Goal: Information Seeking & Learning: Check status

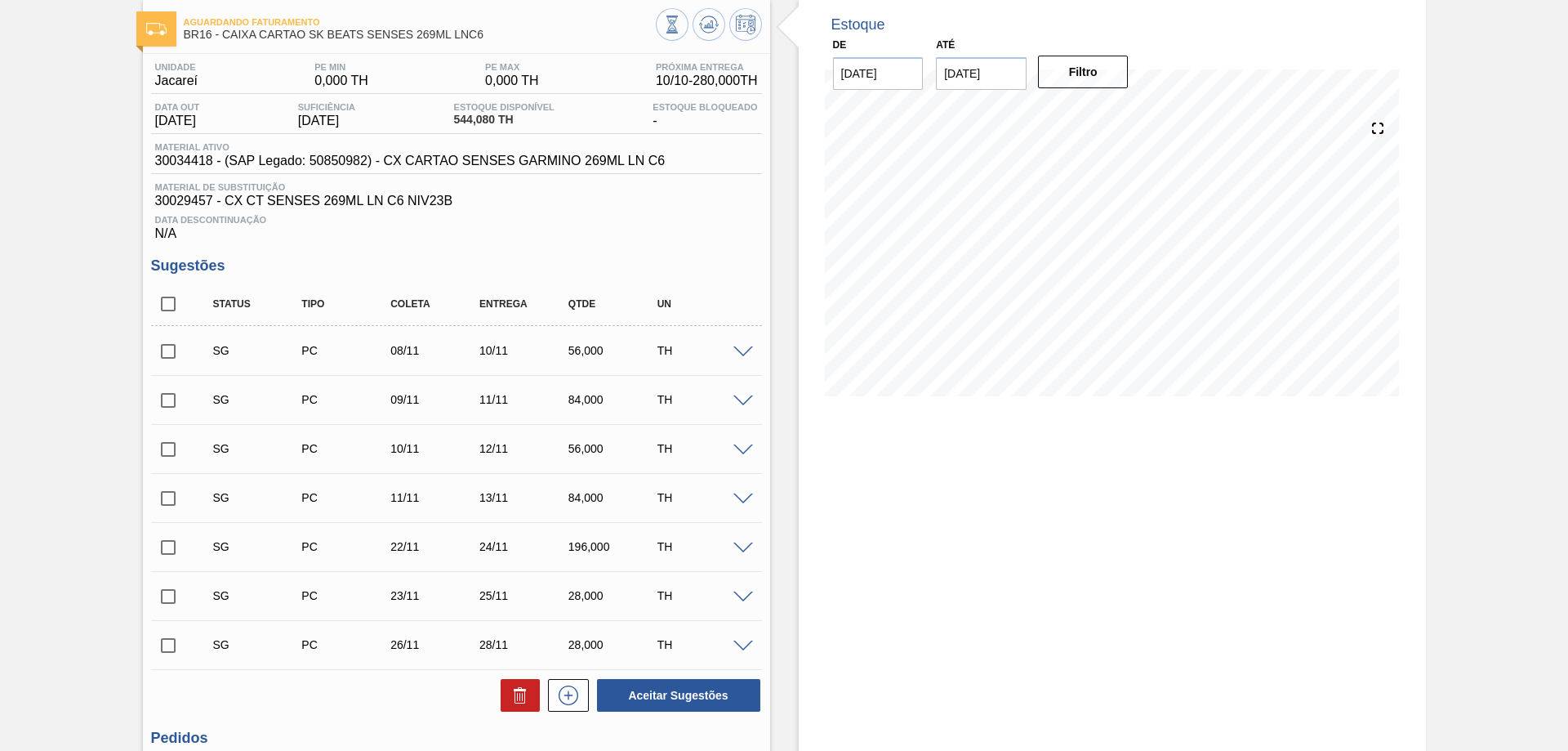
scroll to position [379, 0]
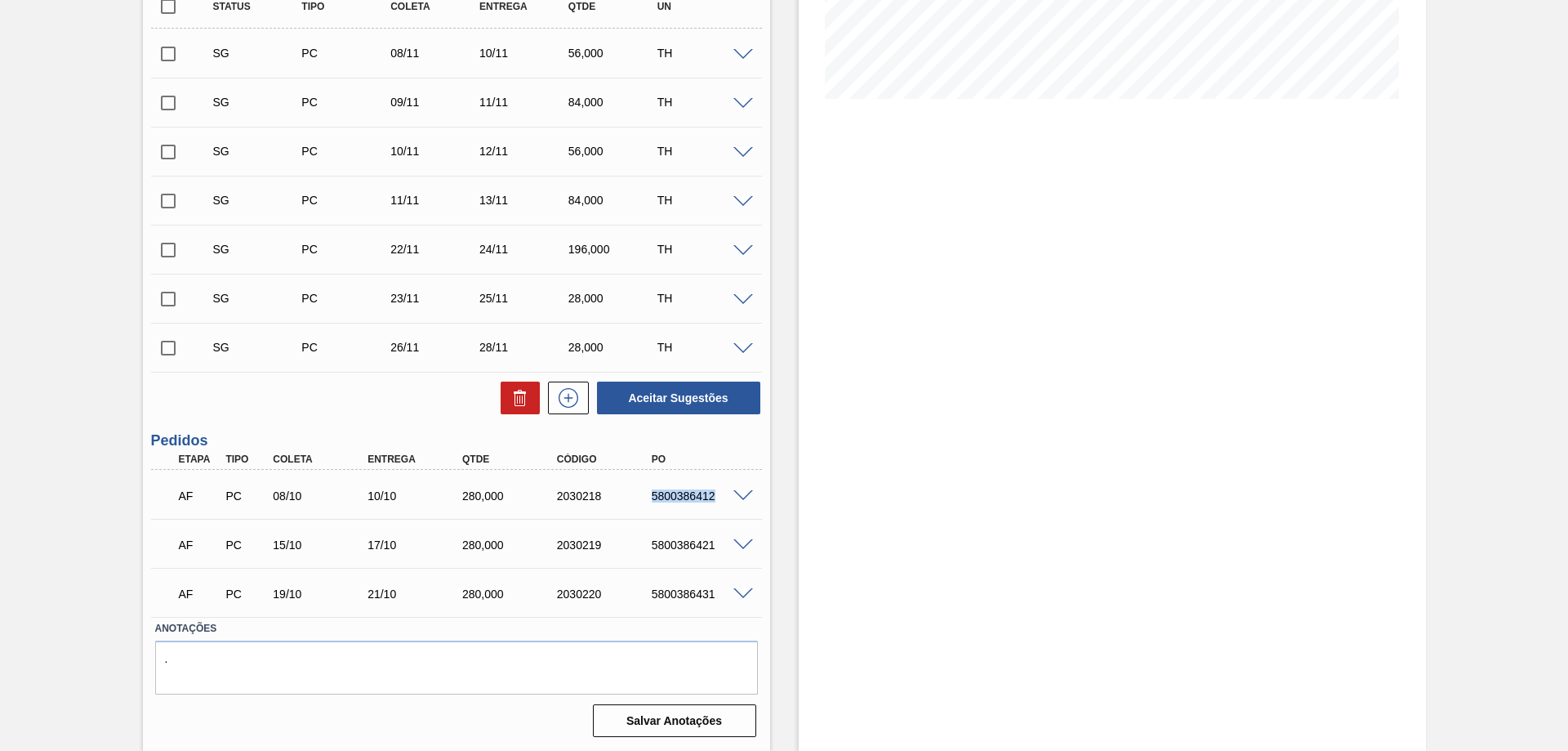
drag, startPoint x: 651, startPoint y: 501, endPoint x: 715, endPoint y: 499, distance: 64.0
click at [715, 499] on div "5800386412" at bounding box center [700, 496] width 106 height 13
copy div "5800386412"
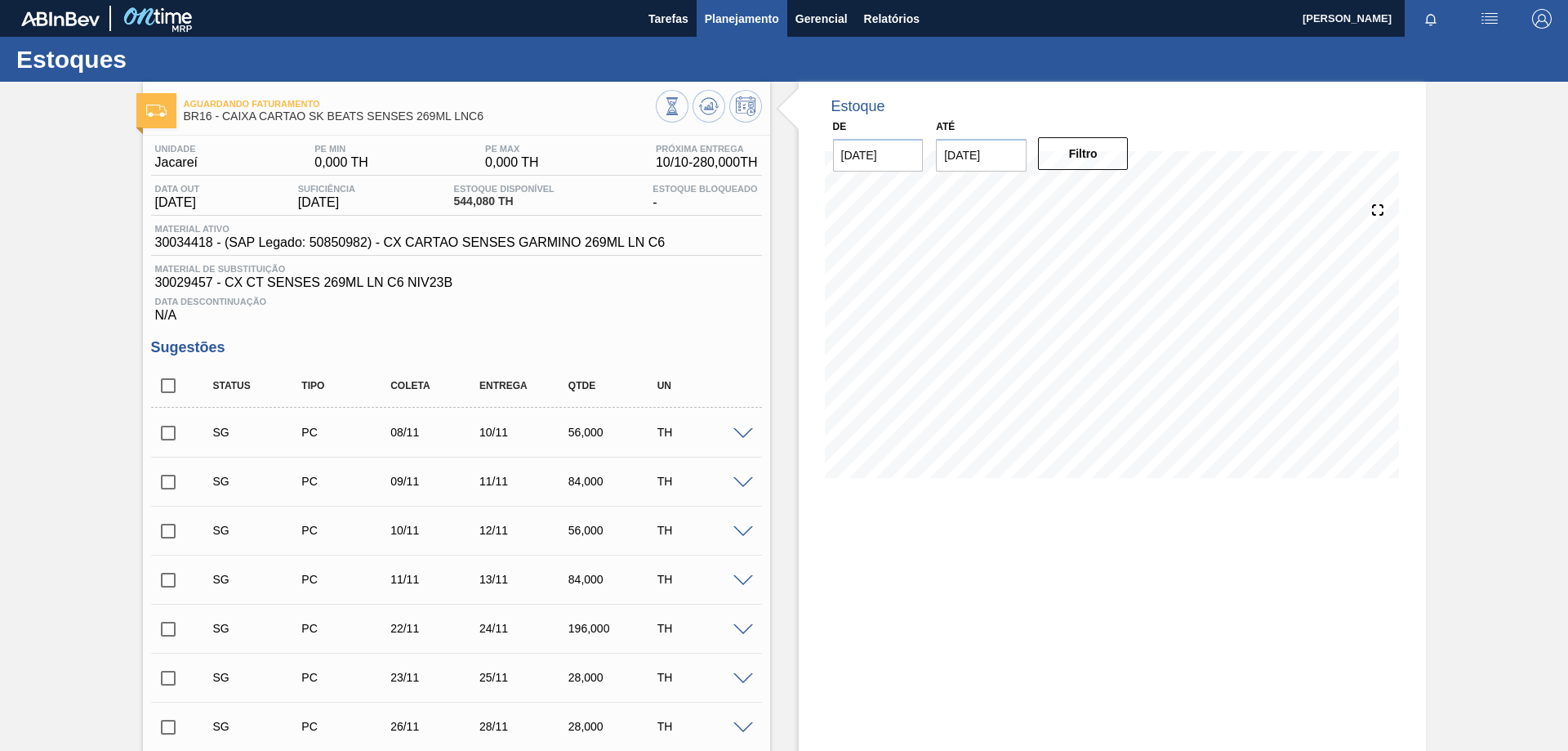
click at [766, 17] on span "Planejamento" at bounding box center [742, 18] width 75 height 19
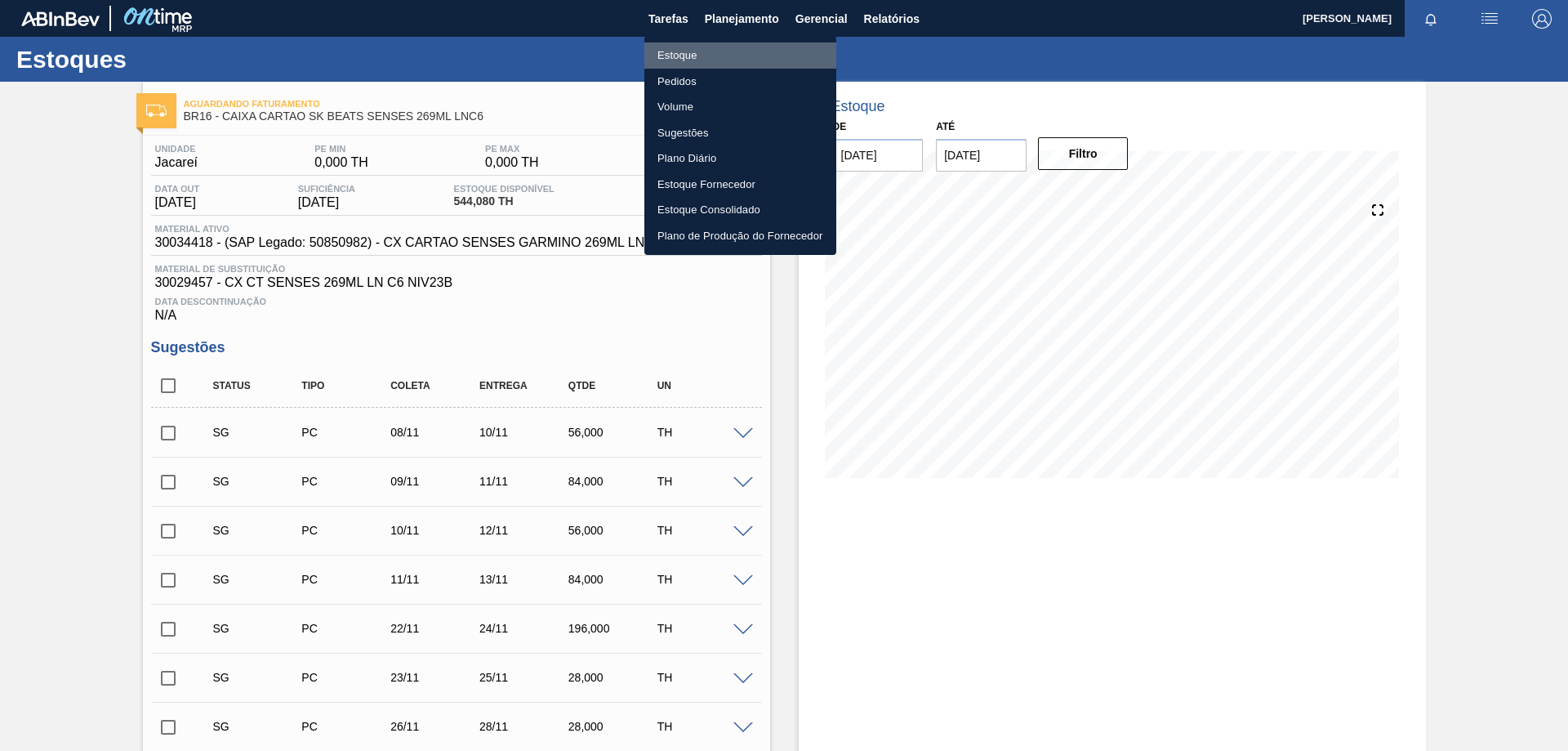
click at [688, 58] on li "Estoque" at bounding box center [741, 55] width 192 height 26
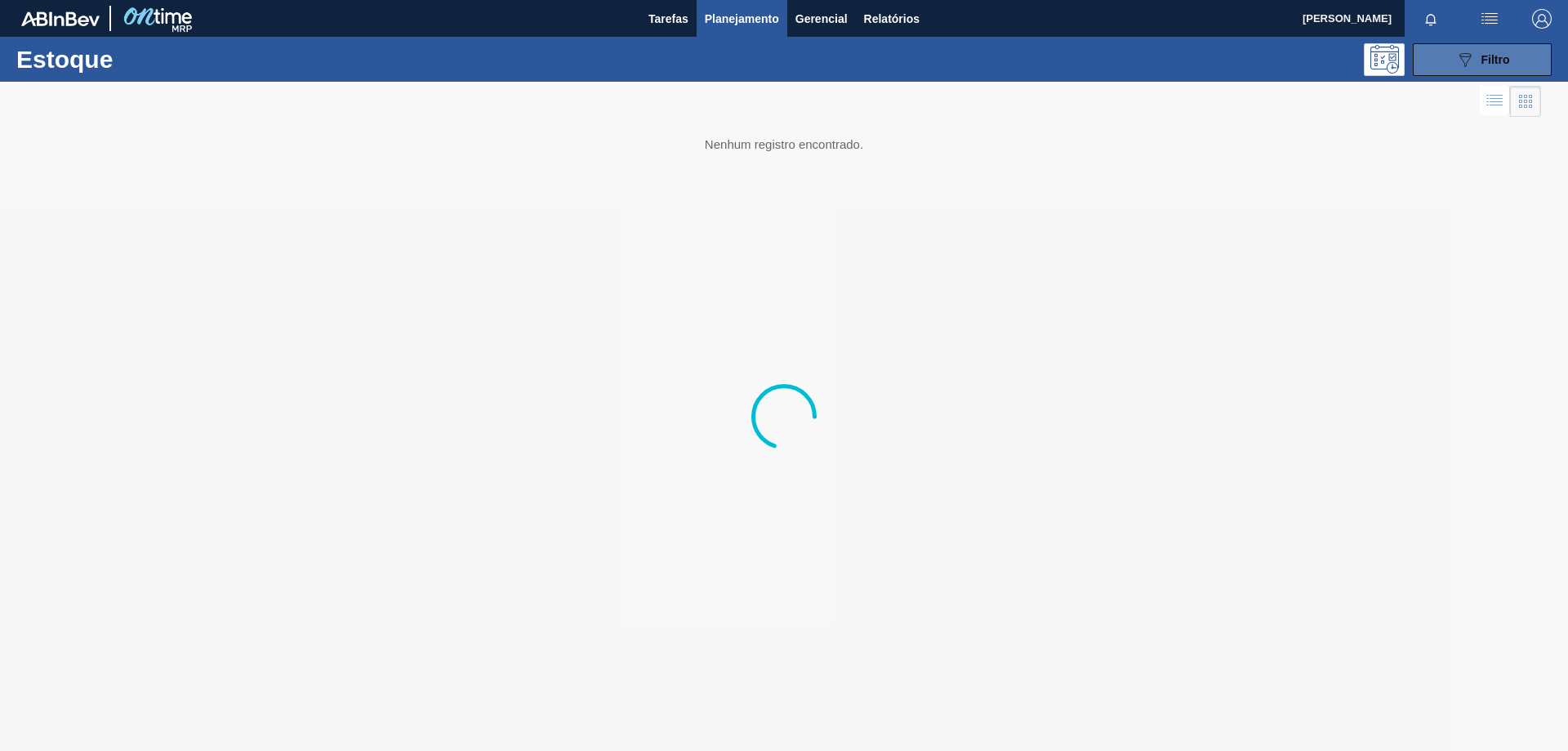
click at [1504, 64] on span "Filtro" at bounding box center [1495, 60] width 29 height 13
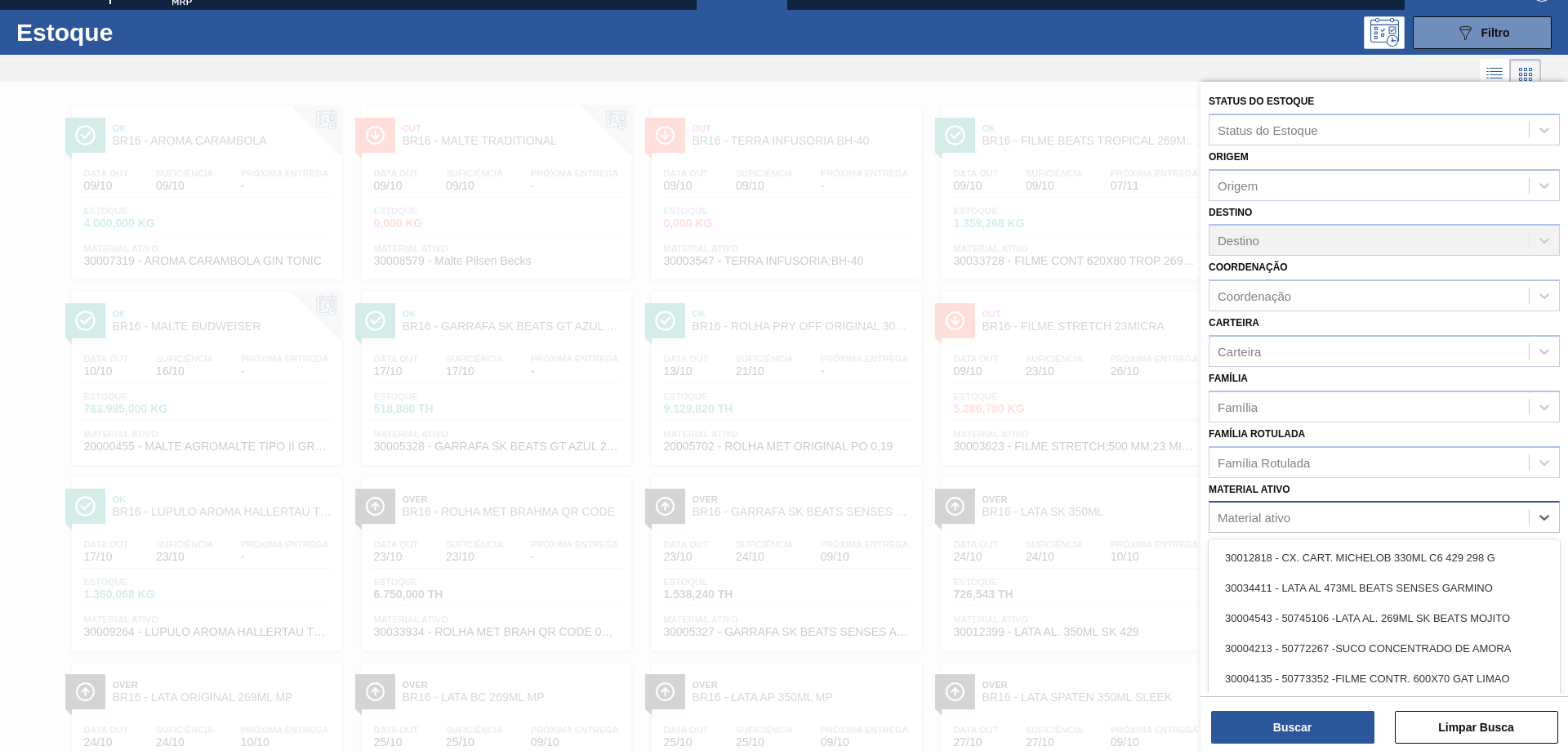
click at [1317, 521] on div "Material ativo" at bounding box center [1369, 518] width 320 height 24
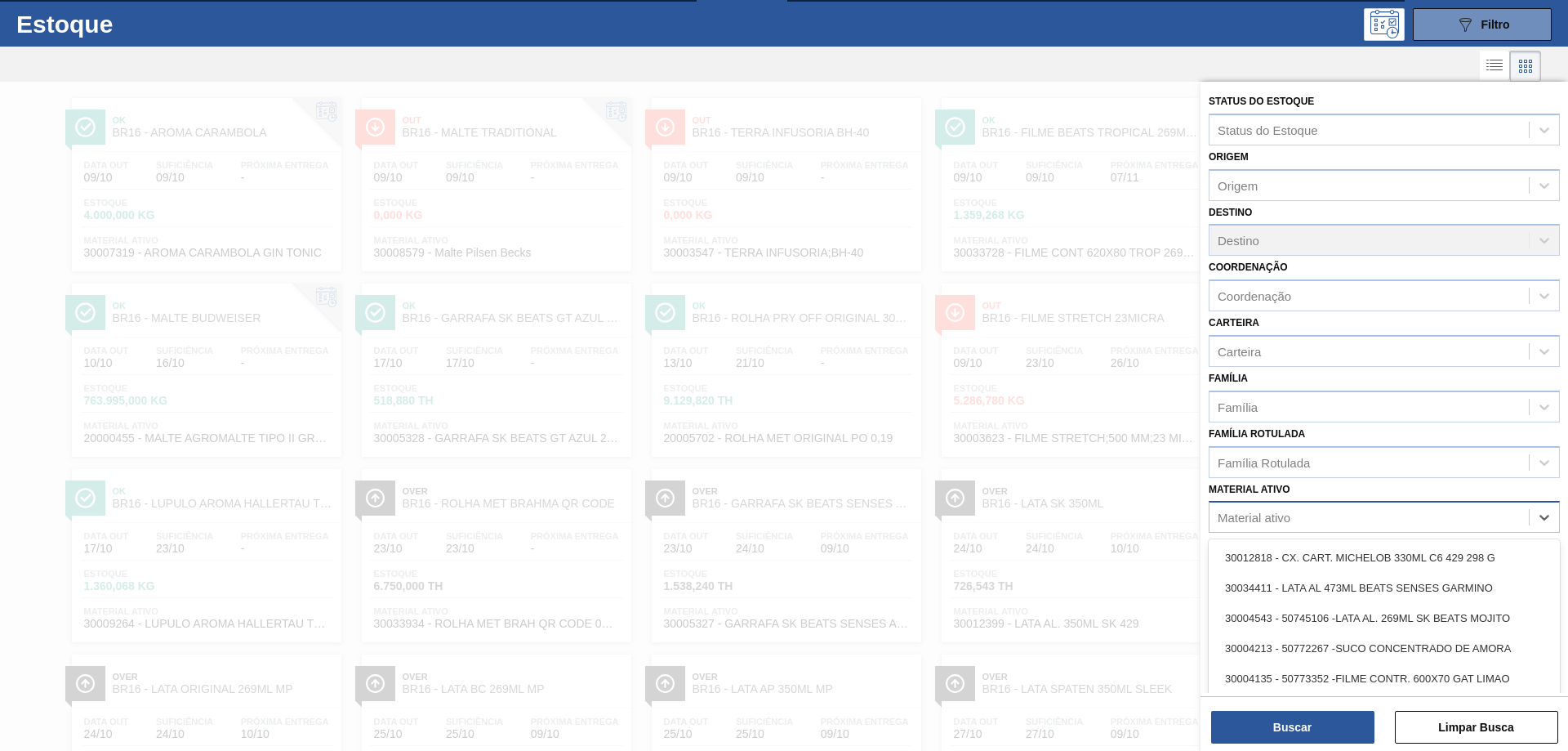
scroll to position [40, 0]
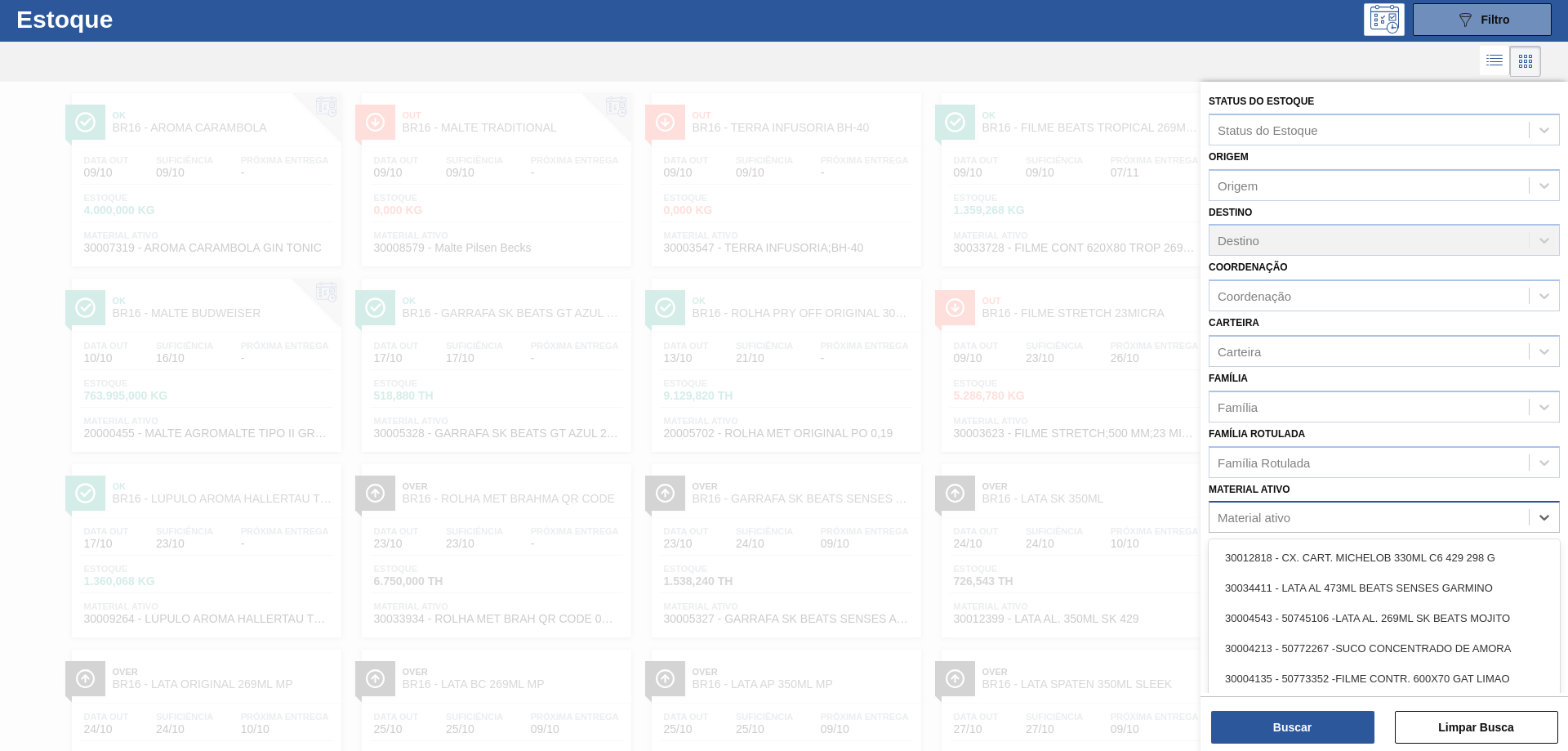
paste ativo "30017830"
type ativo "30017830"
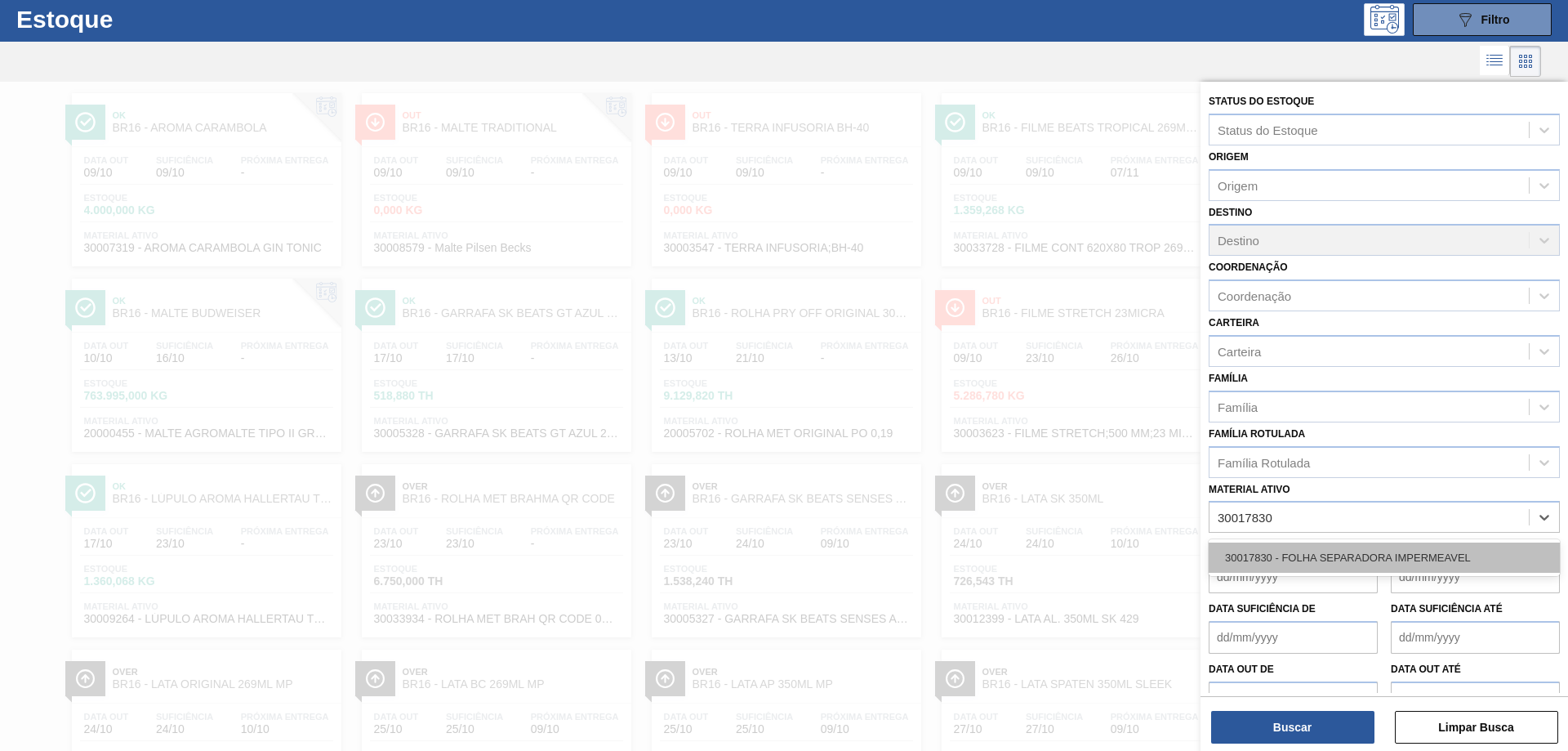
click at [1328, 548] on div "30017830 - FOLHA SEPARADORA IMPERMEAVEL" at bounding box center [1384, 557] width 351 height 30
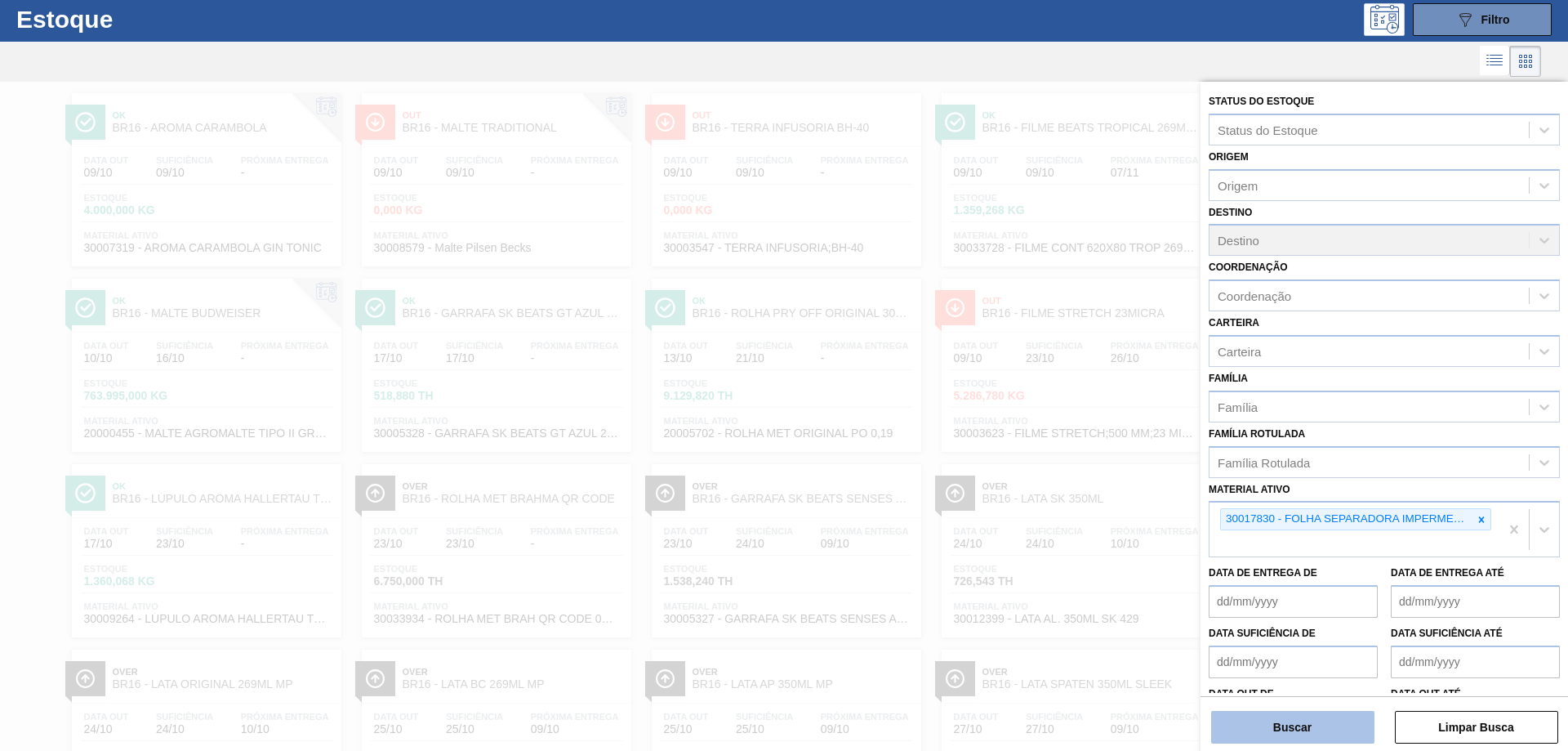
click at [1290, 722] on button "Buscar" at bounding box center [1293, 726] width 163 height 32
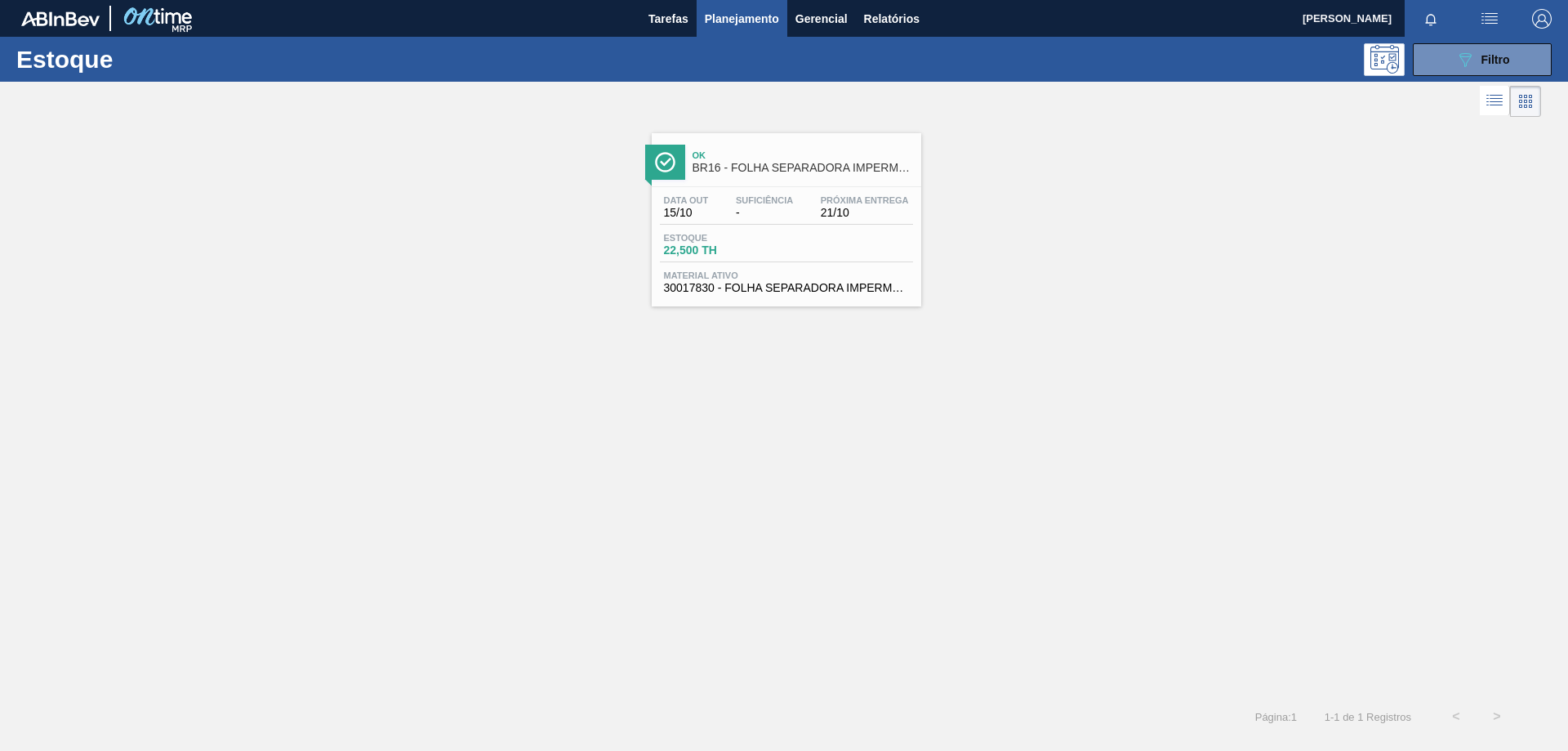
click at [890, 261] on div "Estoque 22,500 TH" at bounding box center [786, 248] width 253 height 29
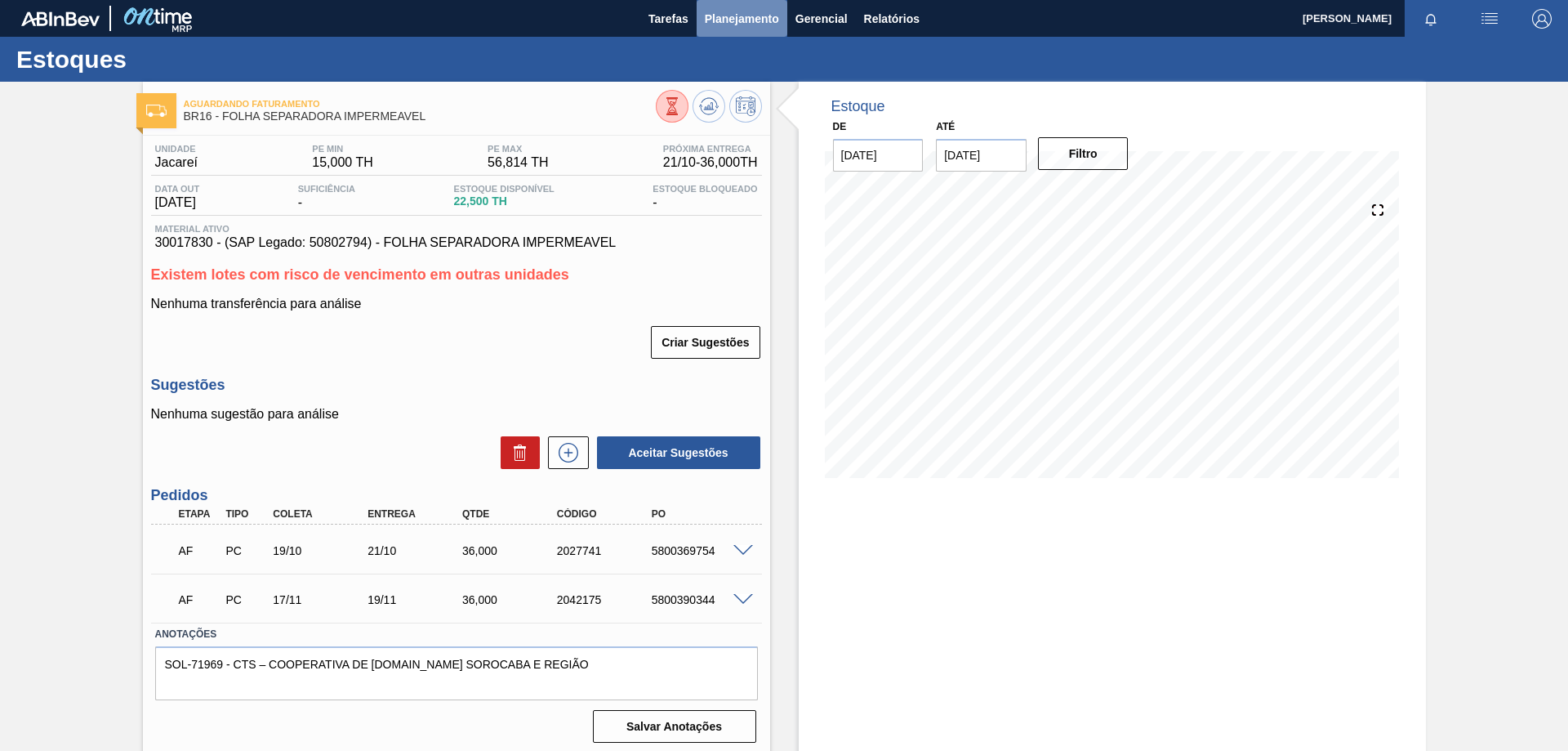
click at [740, 25] on span "Planejamento" at bounding box center [742, 18] width 75 height 19
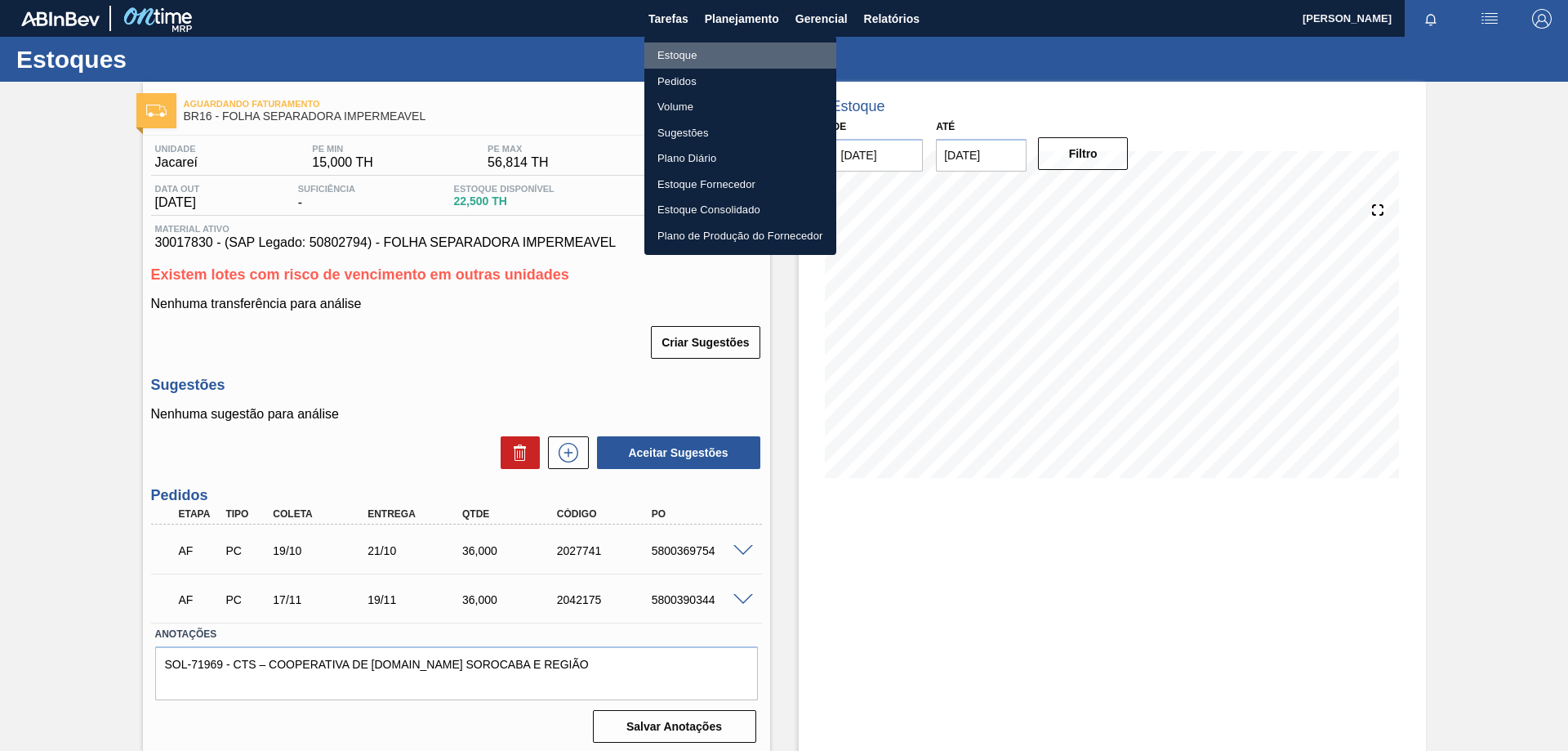
click at [692, 59] on li "Estoque" at bounding box center [741, 55] width 192 height 26
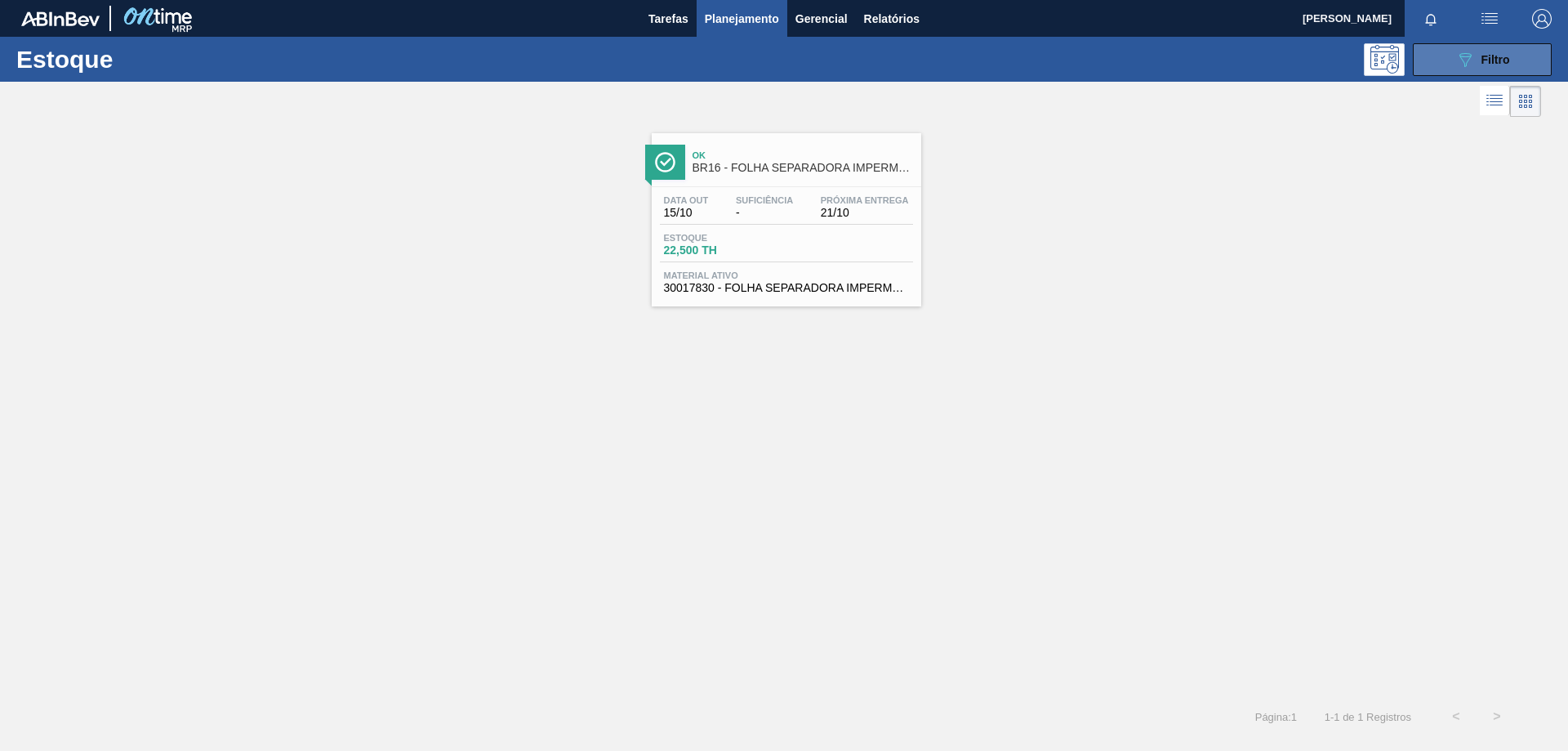
click at [1479, 51] on div "089F7B8B-B2A5-4AFE-B5C0-19BA573D28AC Filtro" at bounding box center [1482, 59] width 54 height 19
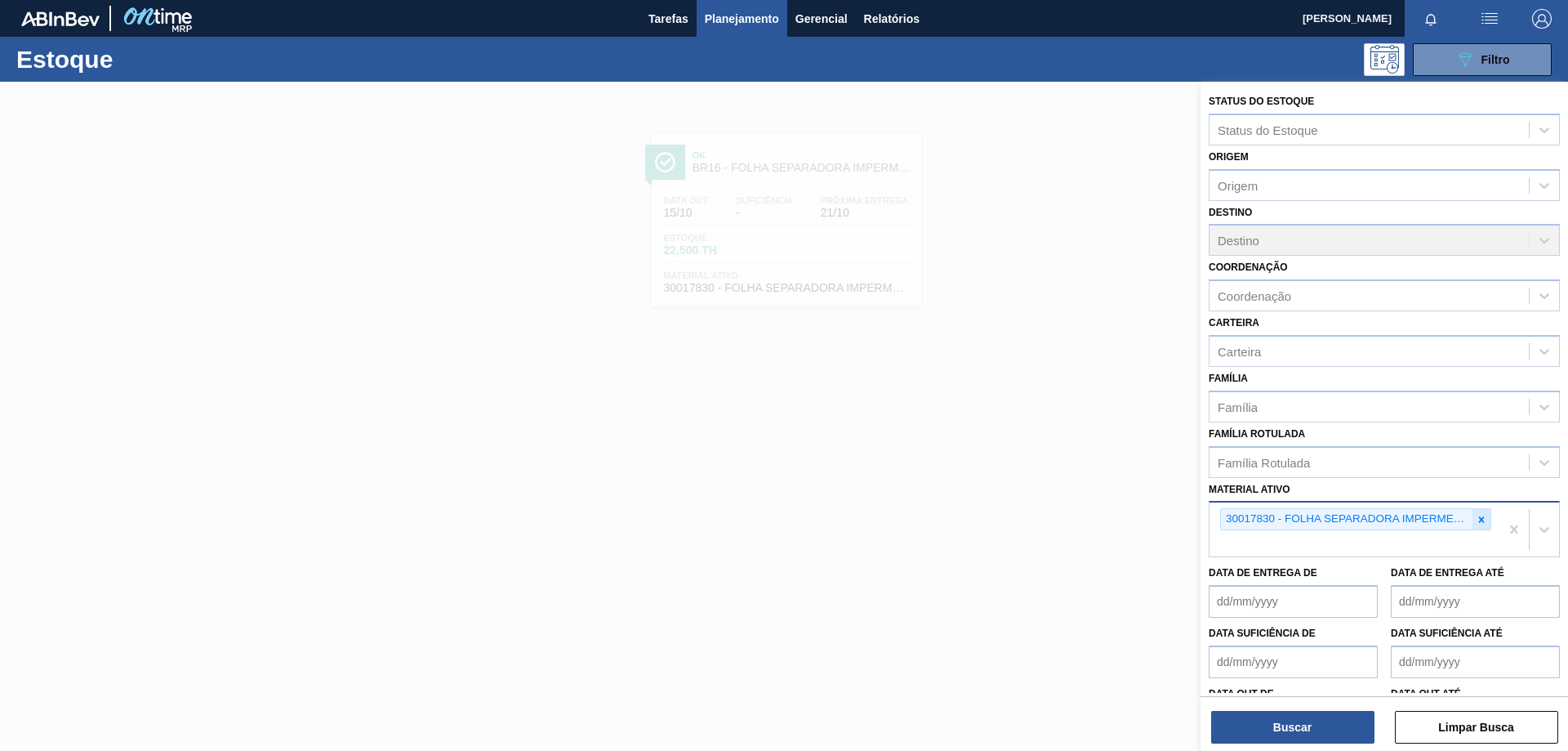
click at [1480, 516] on icon at bounding box center [1481, 520] width 11 height 11
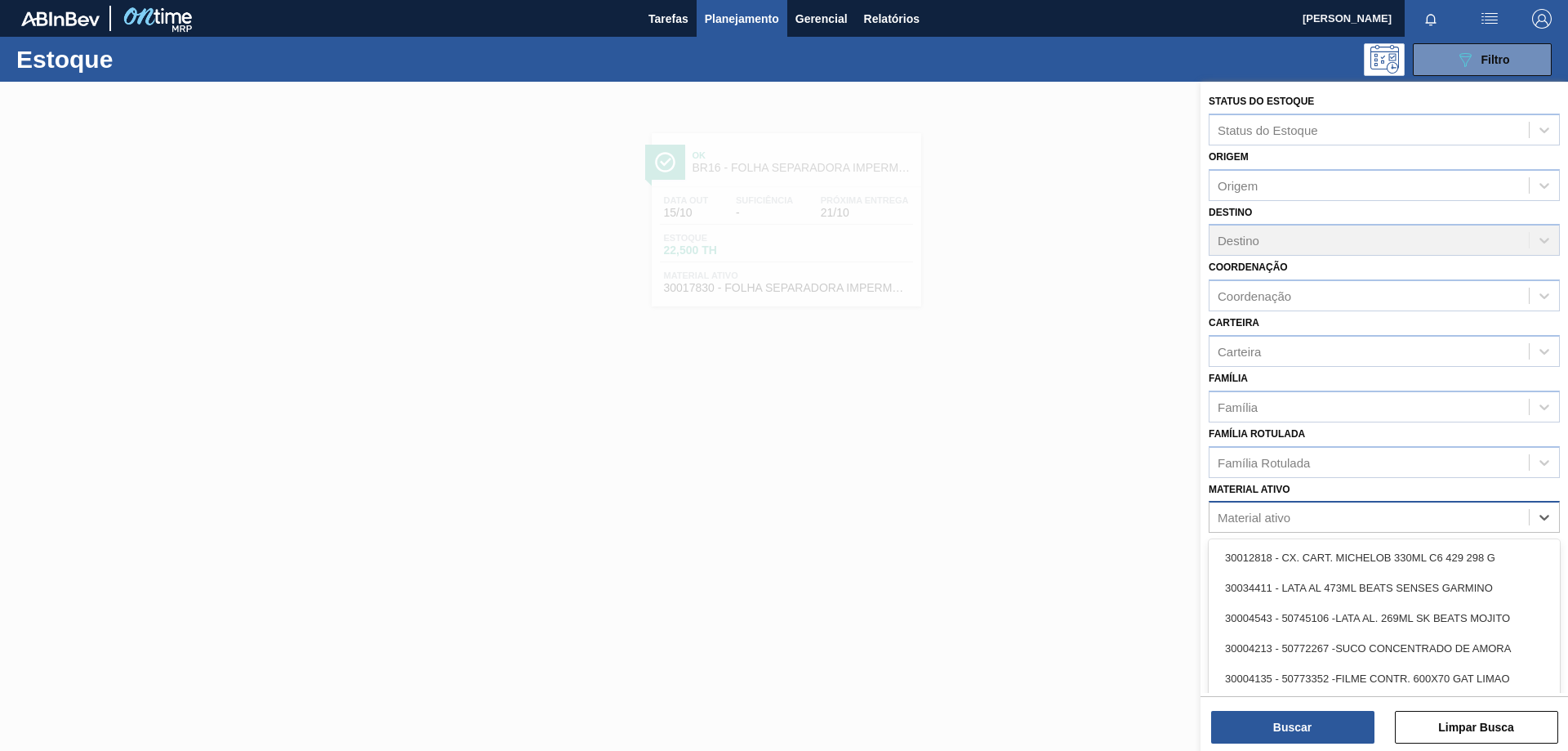
click at [1441, 527] on div "Material ativo" at bounding box center [1369, 518] width 320 height 24
paste ativo "30002293"
type ativo "30002293"
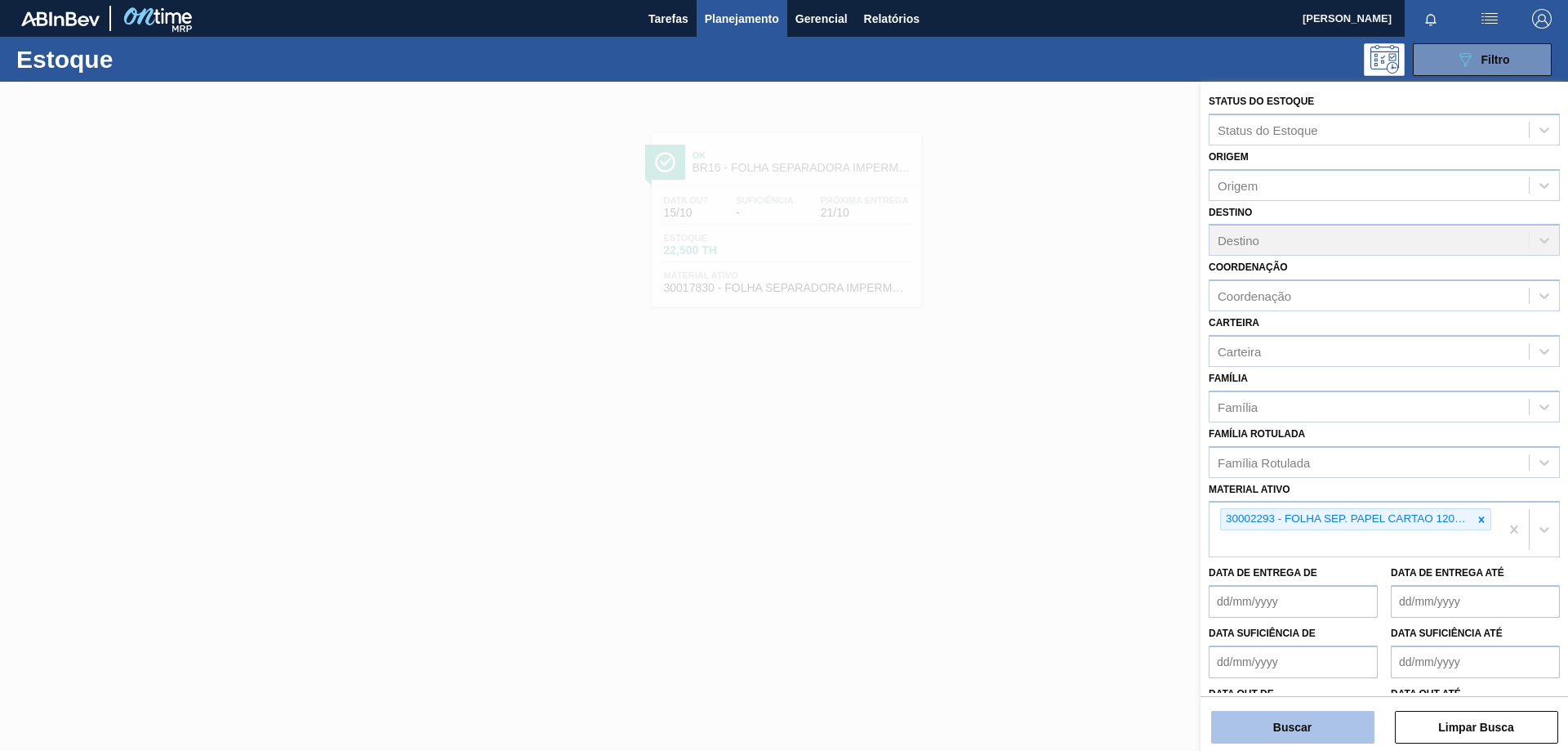
click at [1318, 732] on button "Buscar" at bounding box center [1293, 726] width 163 height 32
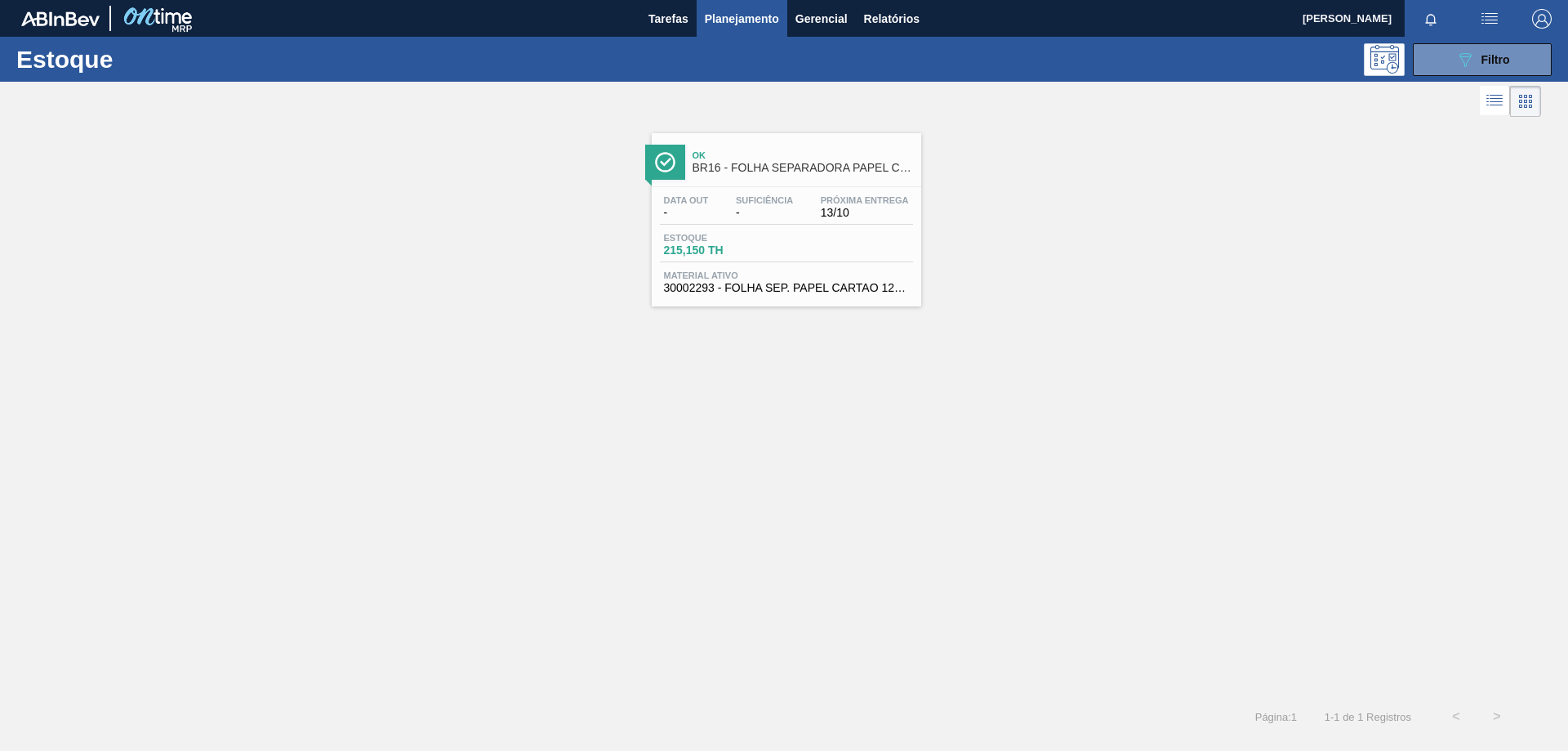
click at [872, 196] on span "Próxima Entrega" at bounding box center [865, 200] width 88 height 10
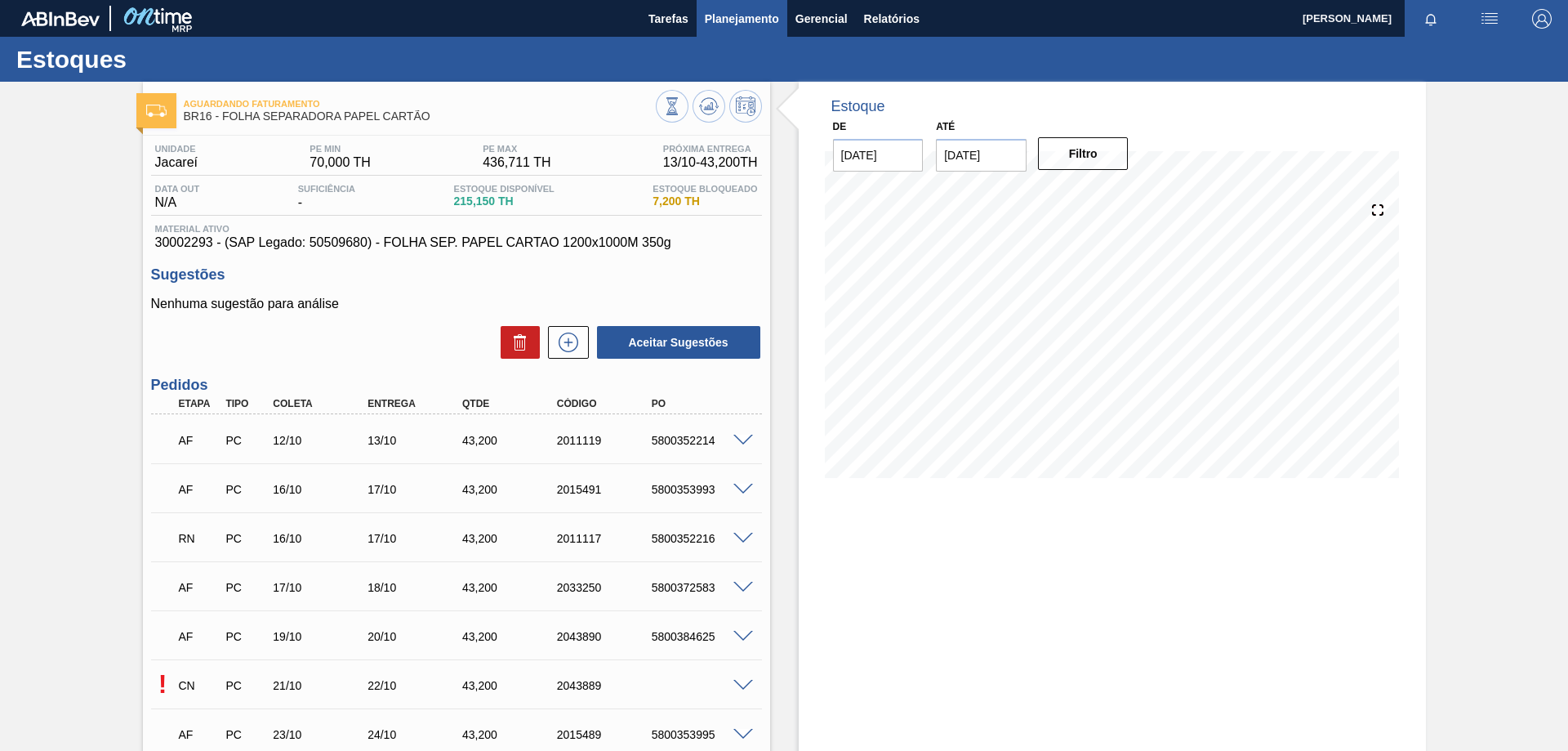
click at [737, 15] on span "Planejamento" at bounding box center [742, 18] width 75 height 19
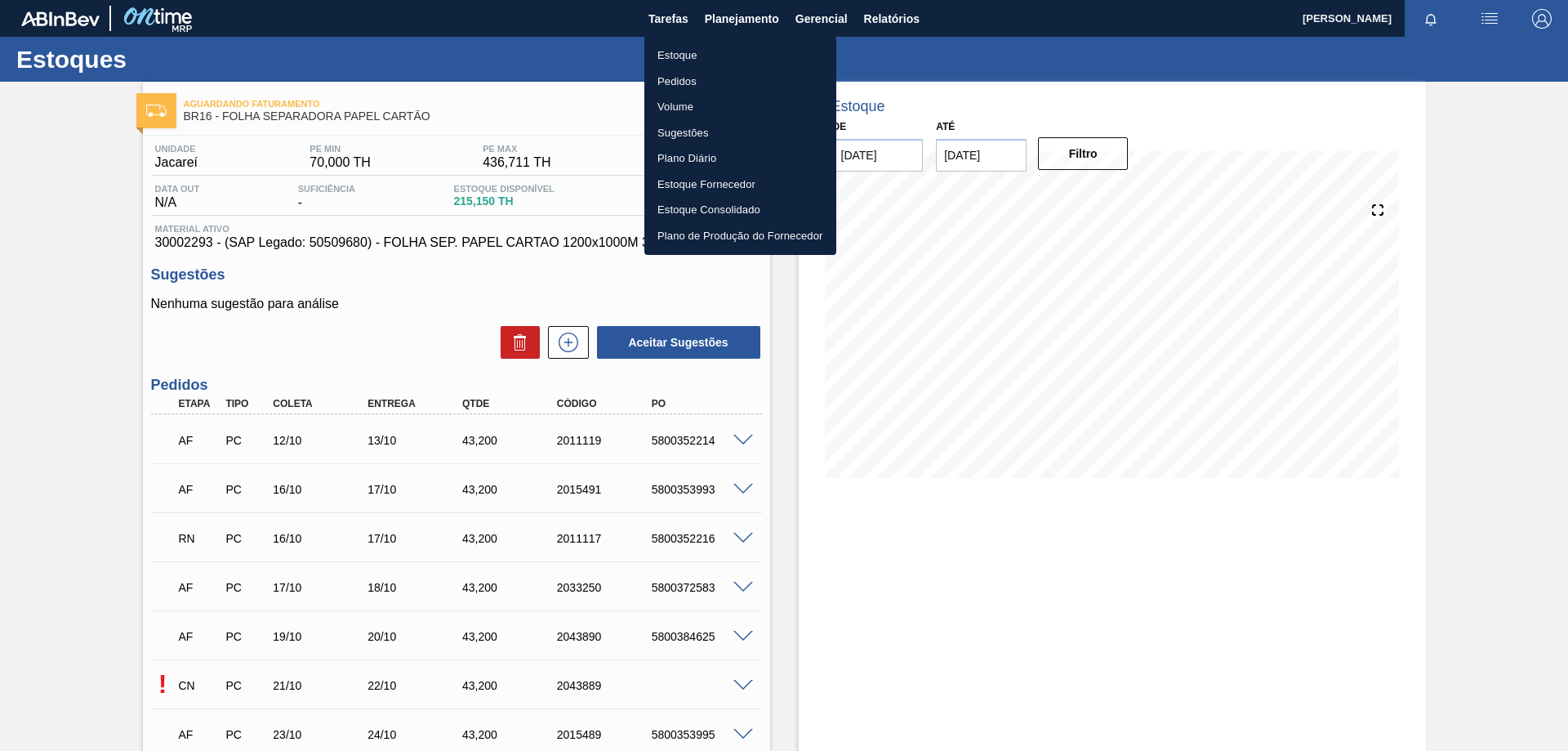
click at [684, 55] on li "Estoque" at bounding box center [741, 55] width 192 height 26
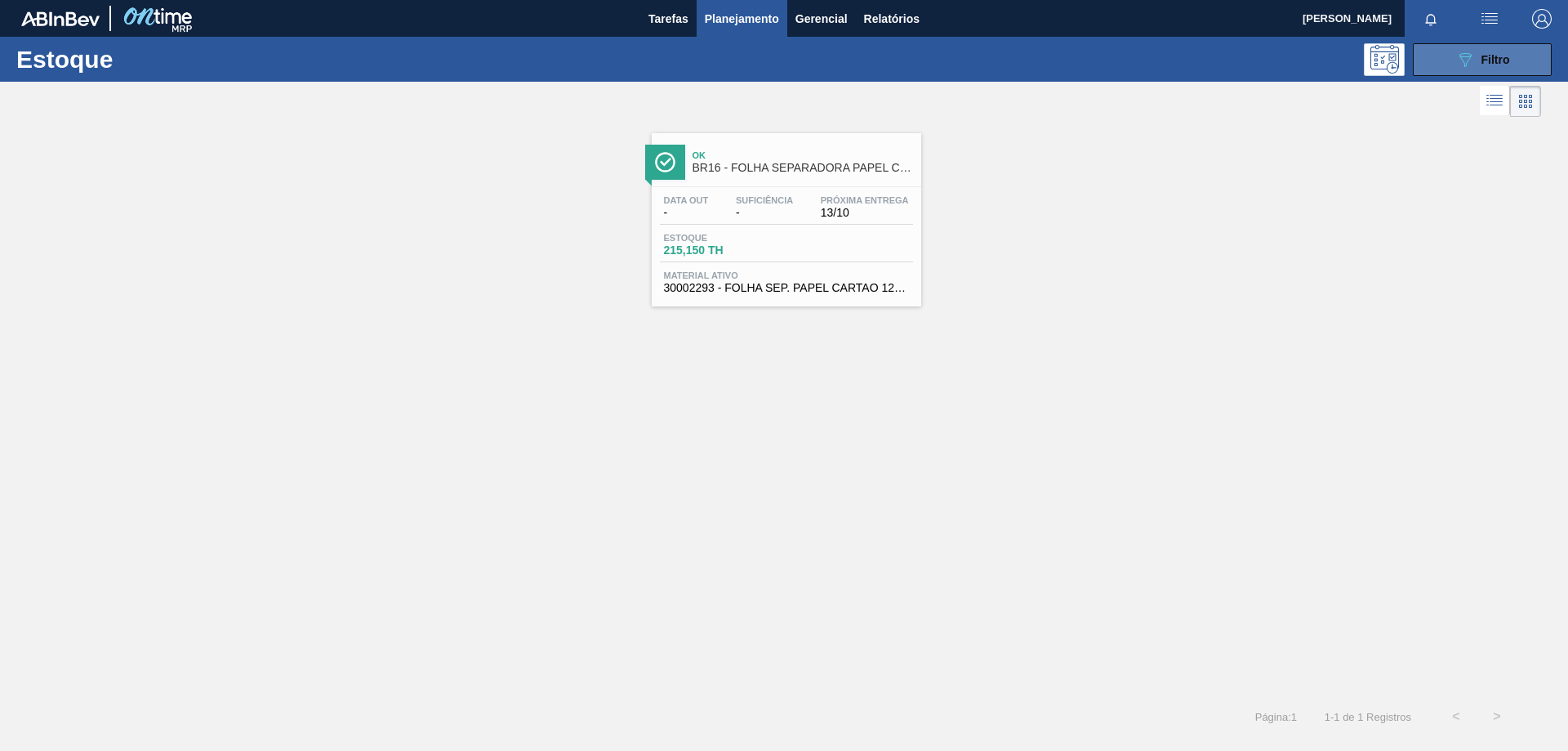
click at [1445, 63] on button "089F7B8B-B2A5-4AFE-B5C0-19BA573D28AC Filtro" at bounding box center [1482, 59] width 139 height 32
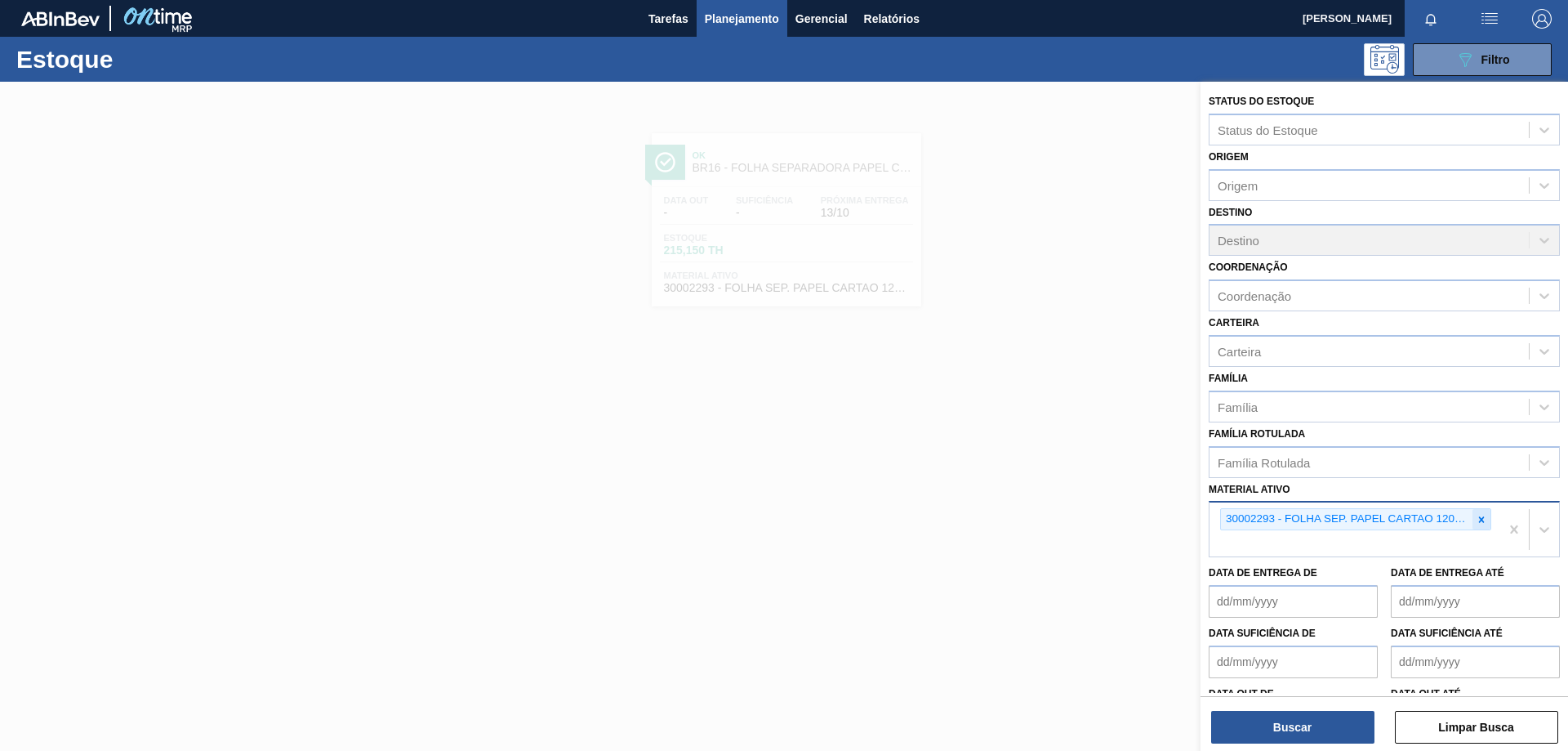
click at [1480, 522] on icon at bounding box center [1481, 520] width 11 height 11
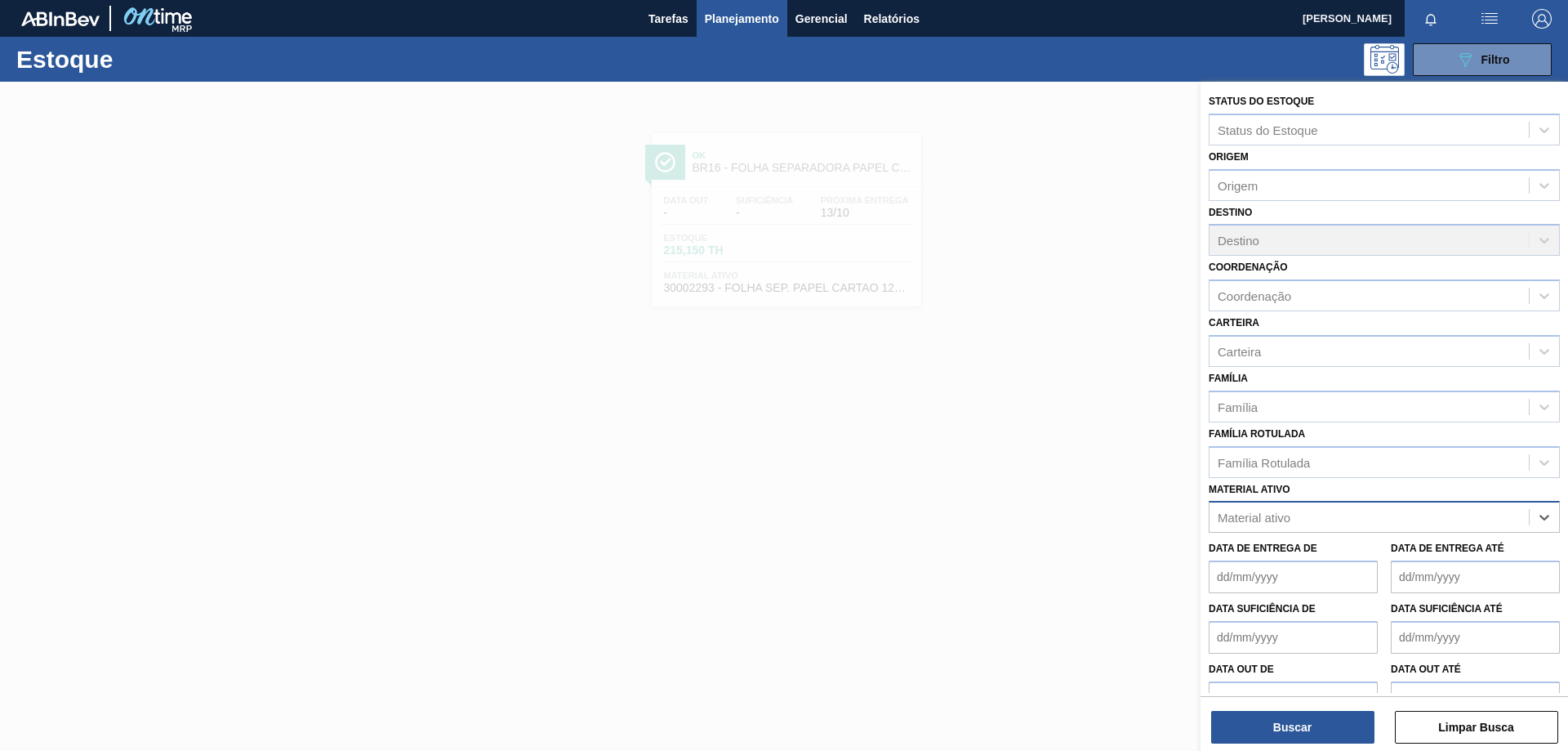
paste ativo "30003189"
type ativo "30003189"
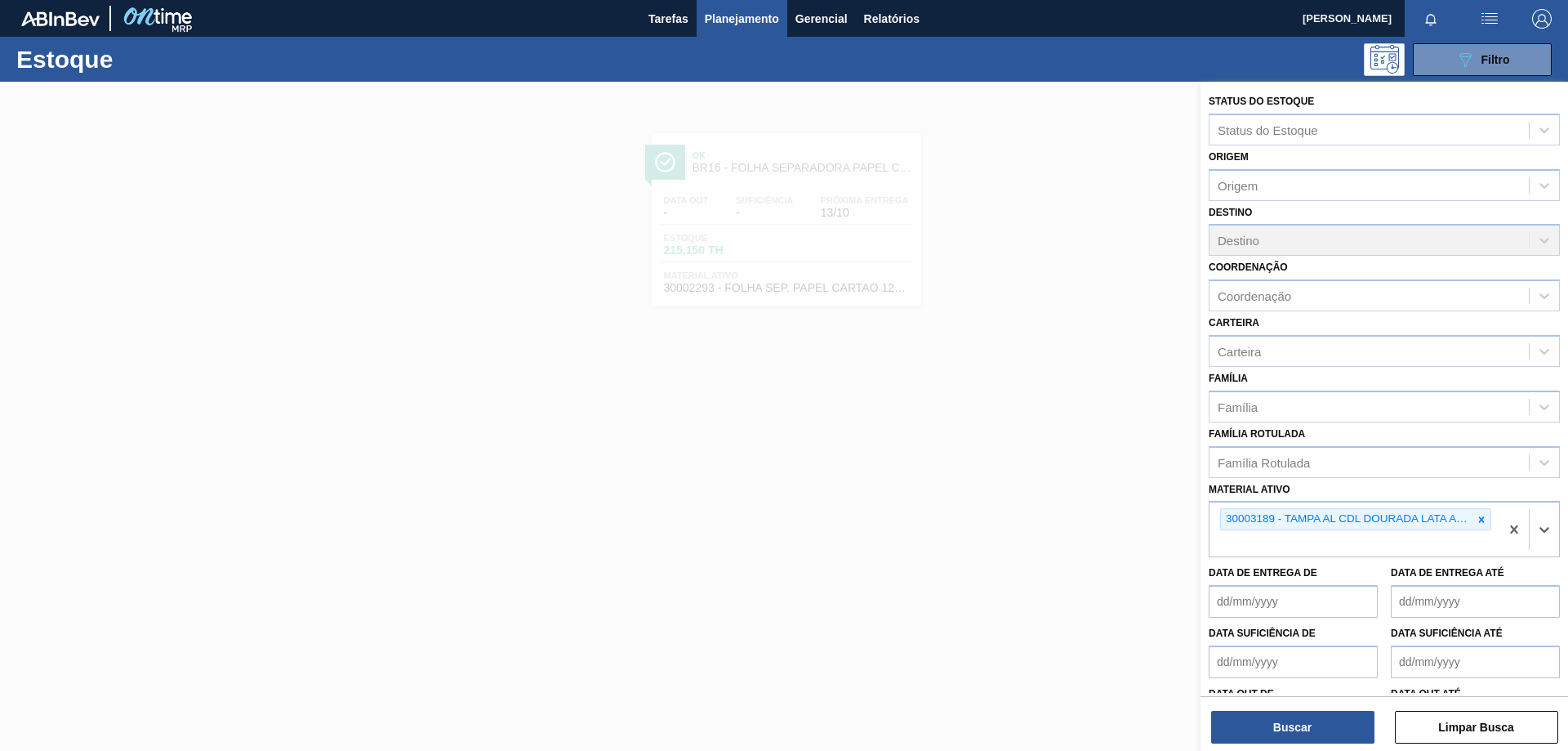
click at [1318, 746] on div "Status do Estoque Status do Estoque Origem Origem Destino Destino Coordenação C…" at bounding box center [1384, 418] width 368 height 673
click at [1315, 721] on button "Buscar" at bounding box center [1293, 726] width 163 height 32
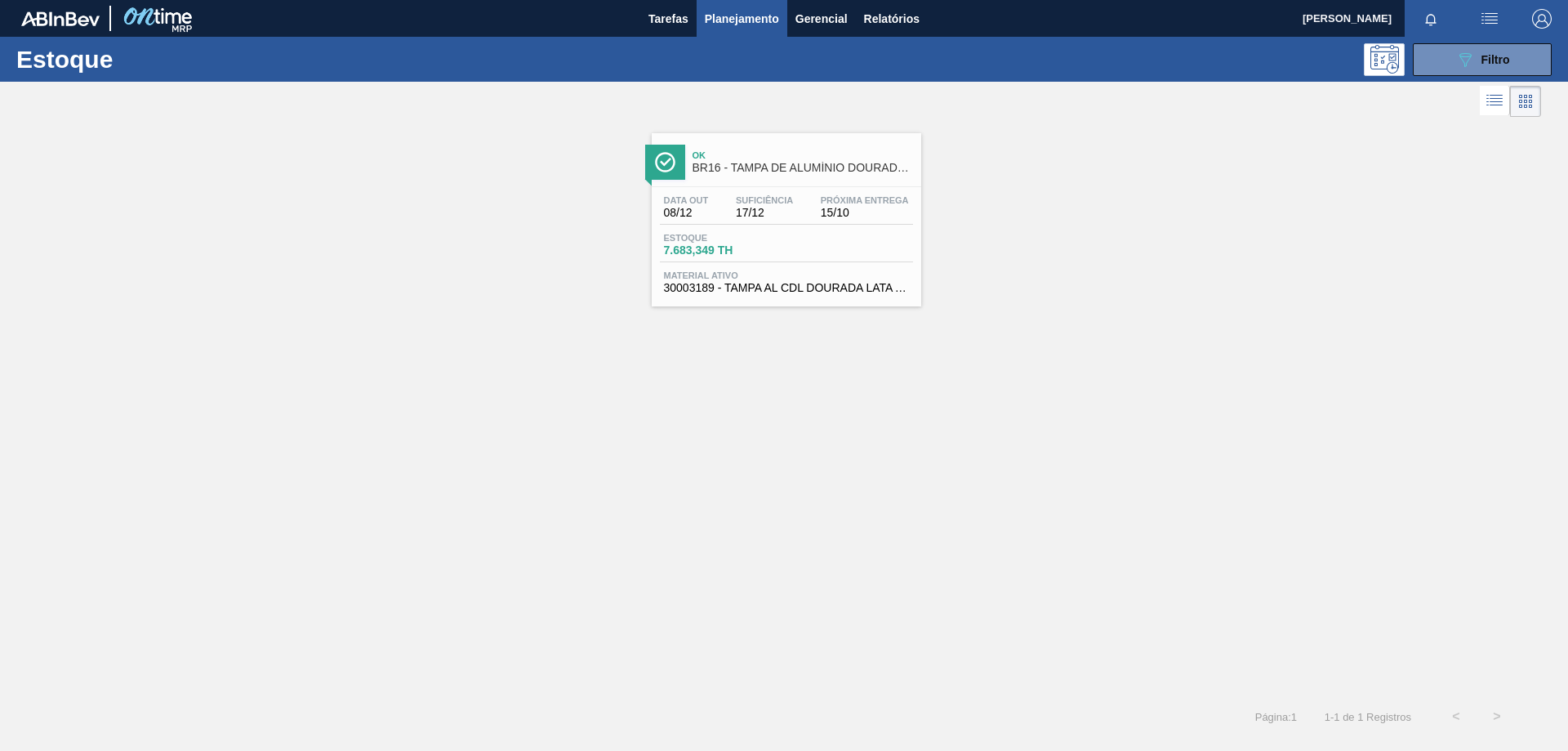
click at [883, 228] on div "Data [DATE] Suficiência 17/12 Próxima Entrega 15/10 Estoque 7.683,349 TH Materi…" at bounding box center [787, 242] width 270 height 111
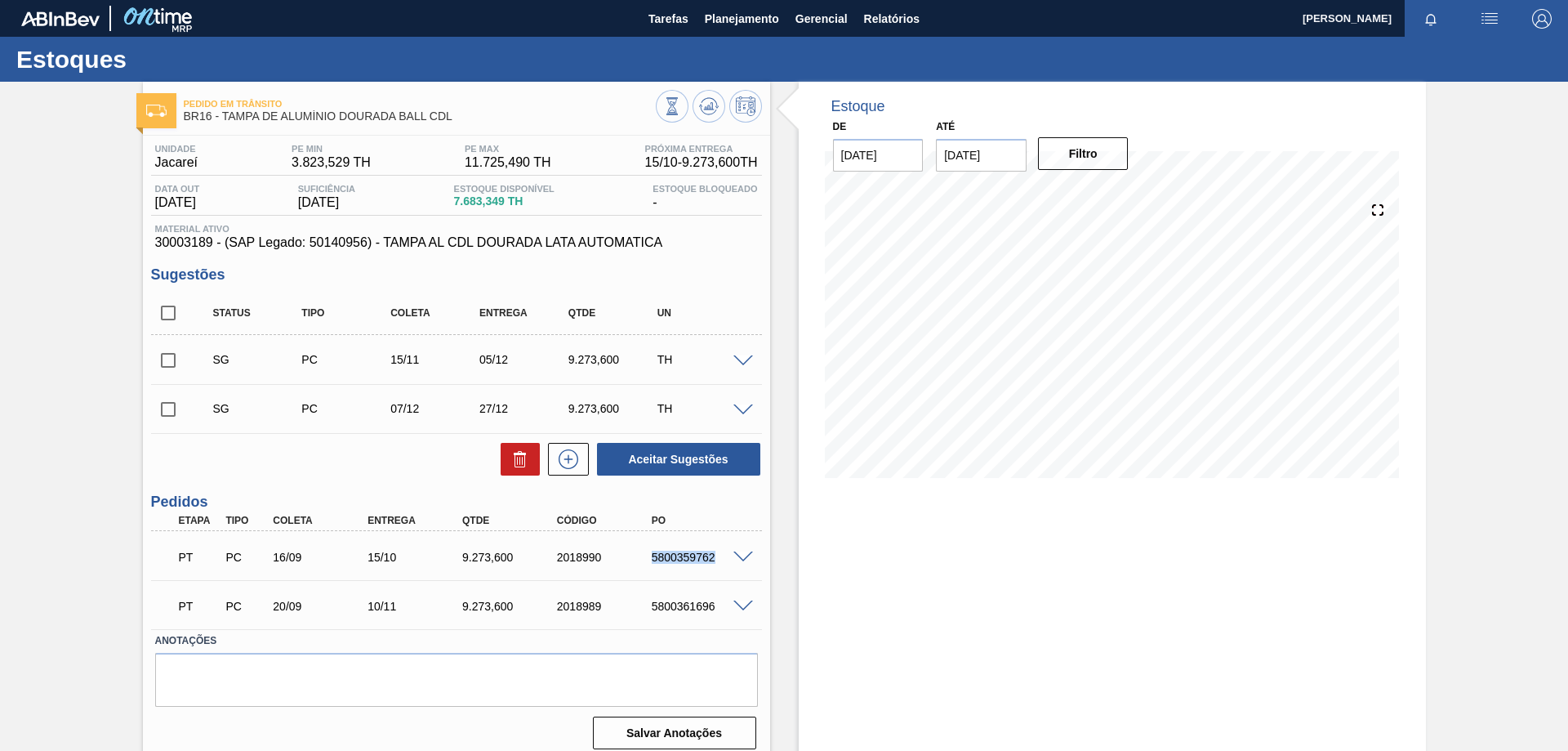
drag, startPoint x: 653, startPoint y: 563, endPoint x: 713, endPoint y: 551, distance: 61.2
click at [713, 551] on div "5800359762" at bounding box center [700, 557] width 106 height 13
copy div "5800359762"
click at [670, 20] on span "Tarefas" at bounding box center [668, 18] width 40 height 19
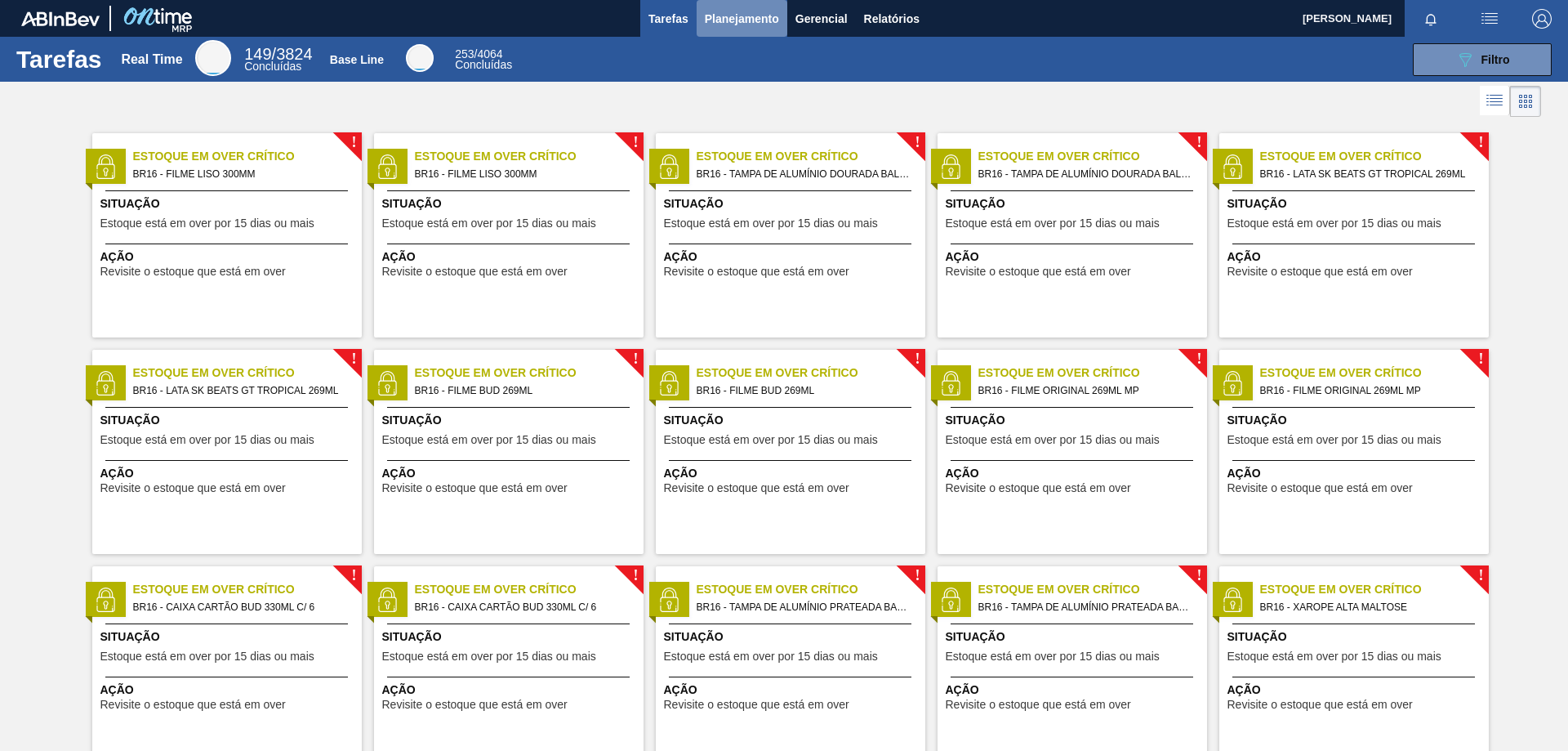
click at [723, 16] on span "Planejamento" at bounding box center [742, 18] width 75 height 19
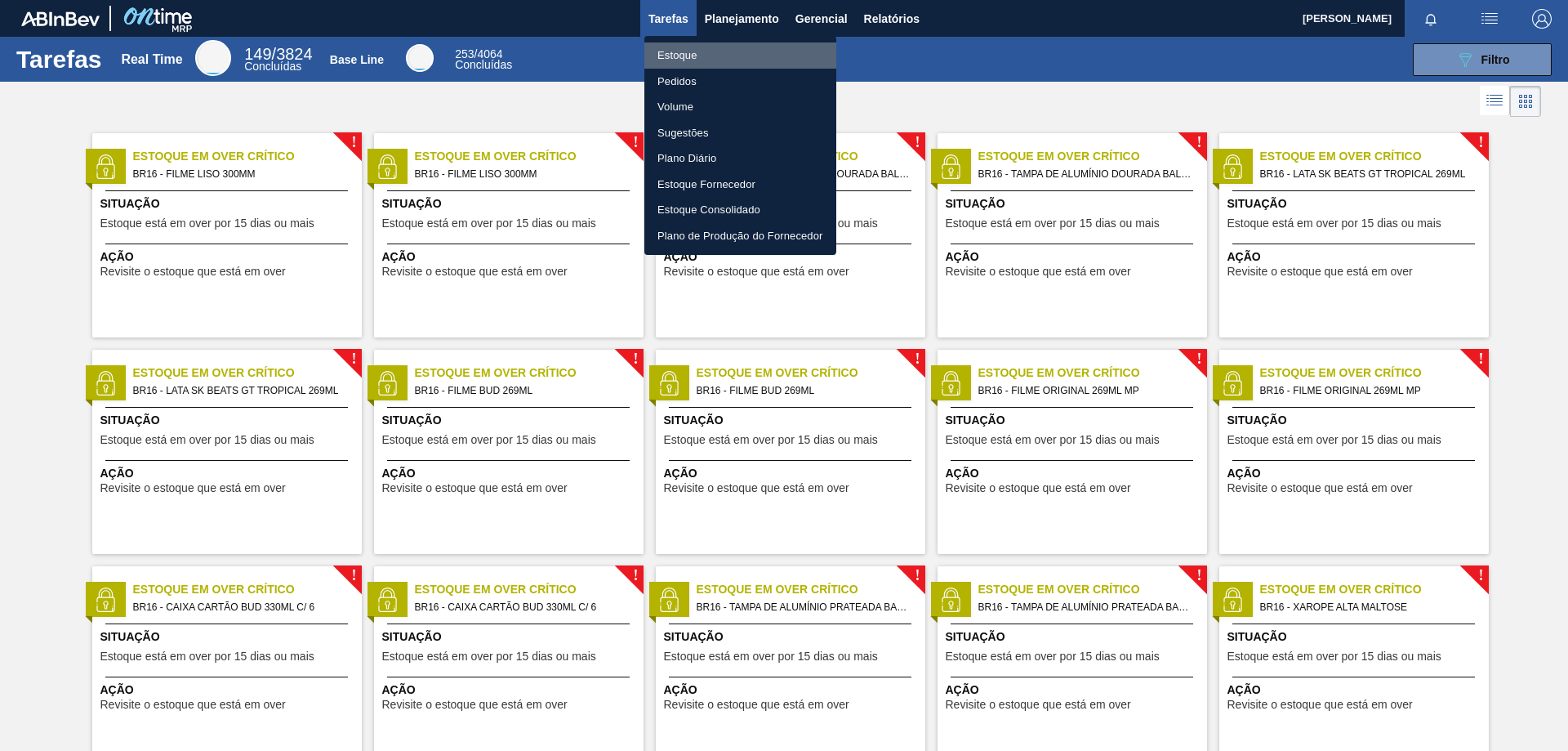
click at [687, 57] on li "Estoque" at bounding box center [741, 55] width 192 height 26
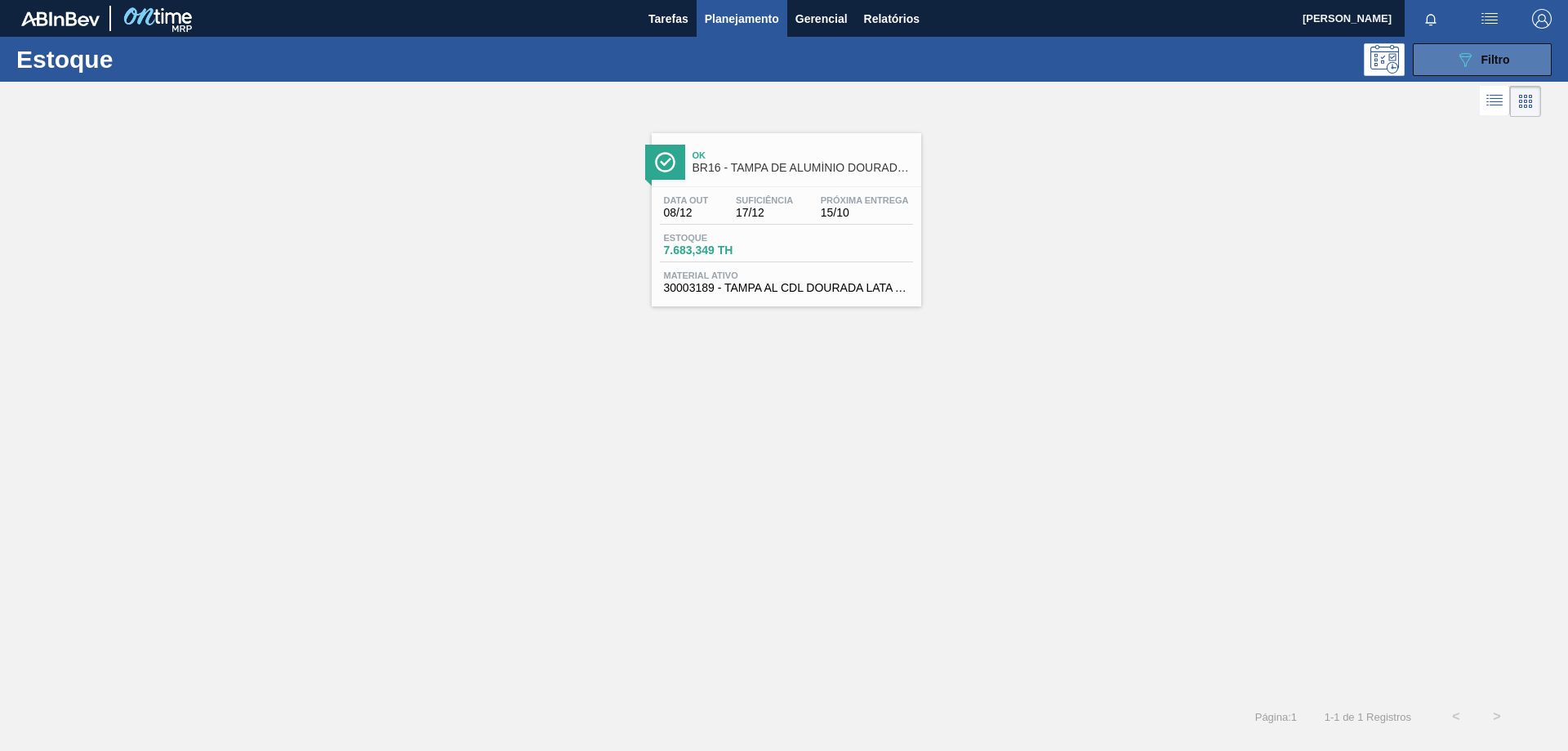
click at [1448, 53] on button "089F7B8B-B2A5-4AFE-B5C0-19BA573D28AC Filtro" at bounding box center [1482, 59] width 139 height 32
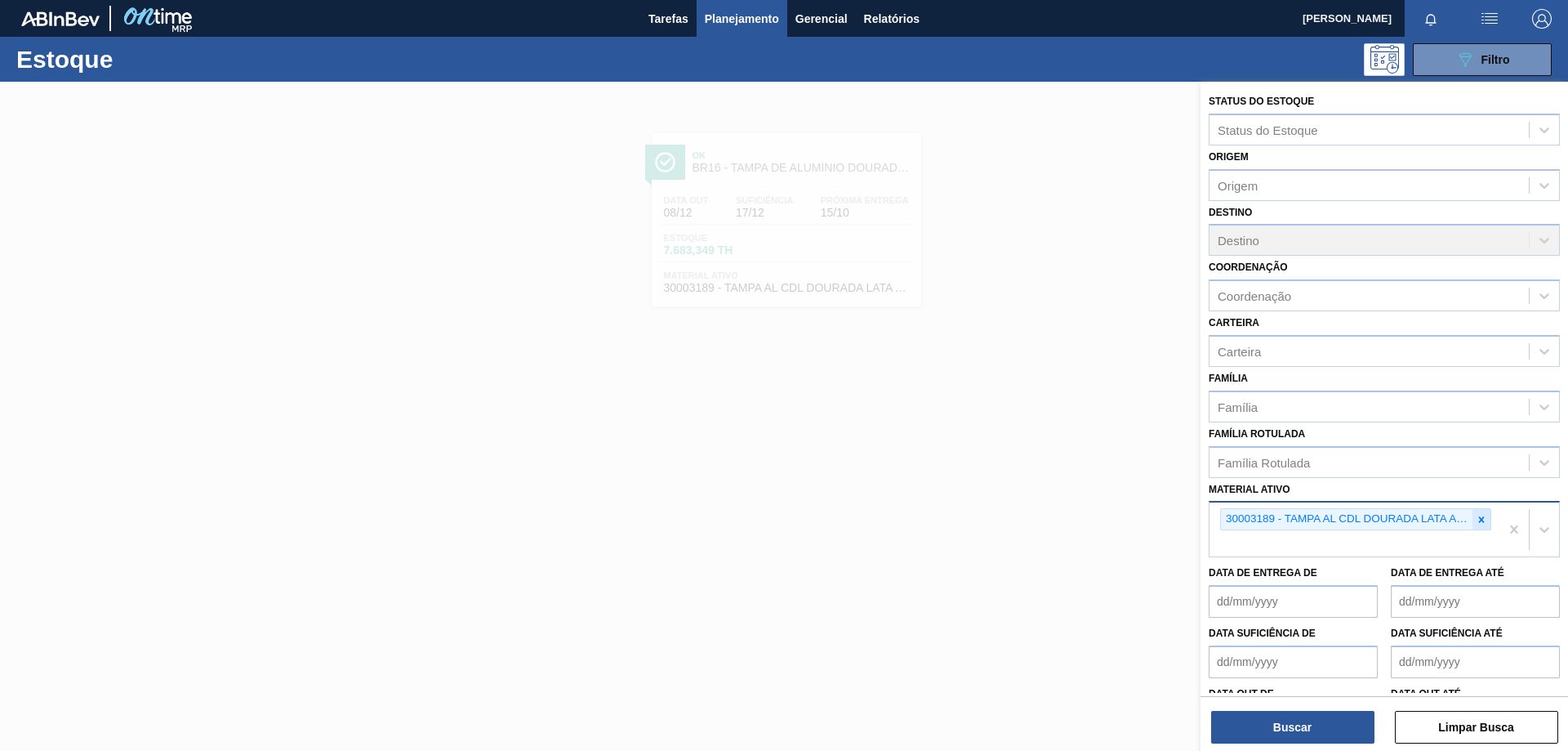
click at [1484, 521] on icon at bounding box center [1481, 520] width 11 height 11
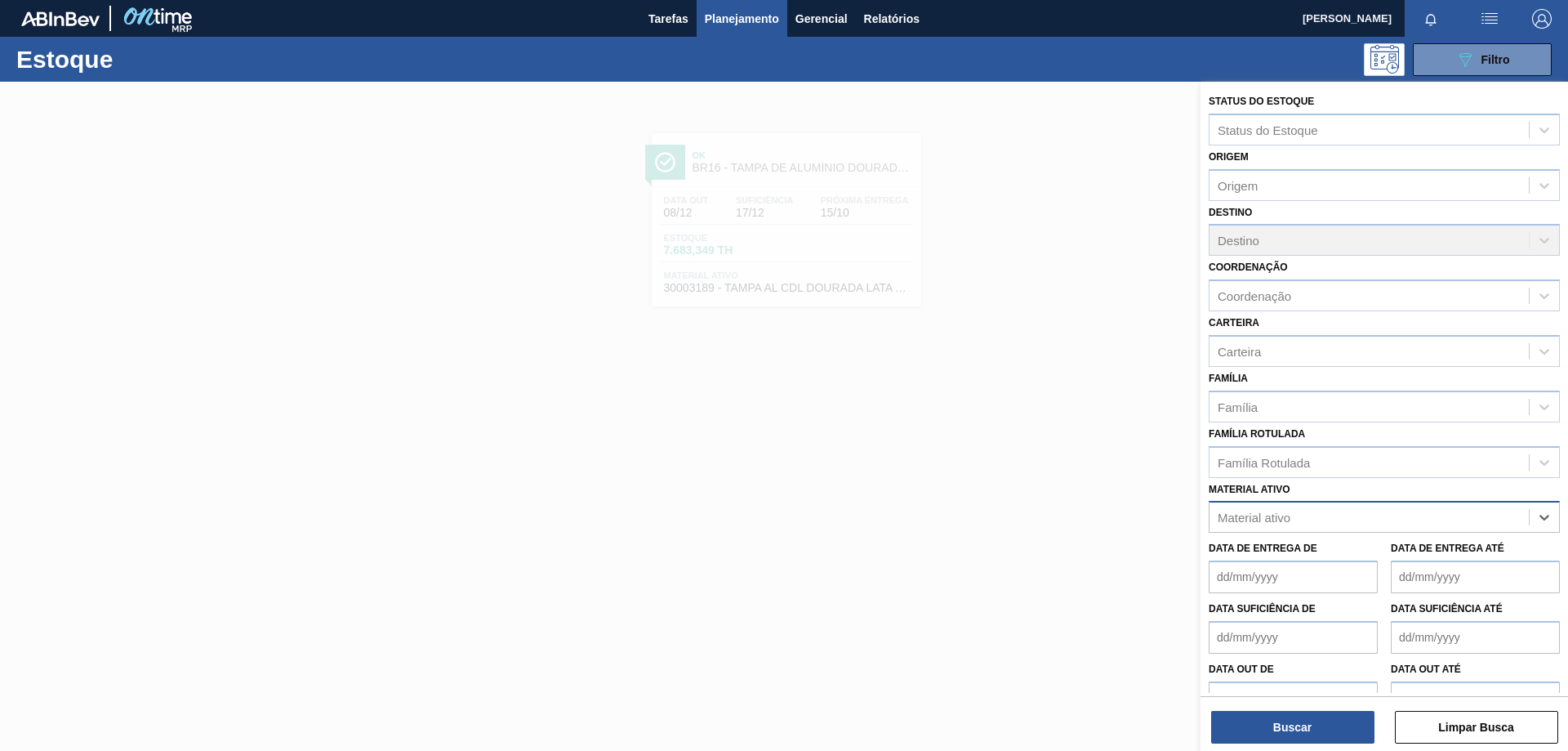
paste ativo "30003188"
type ativo "30003188"
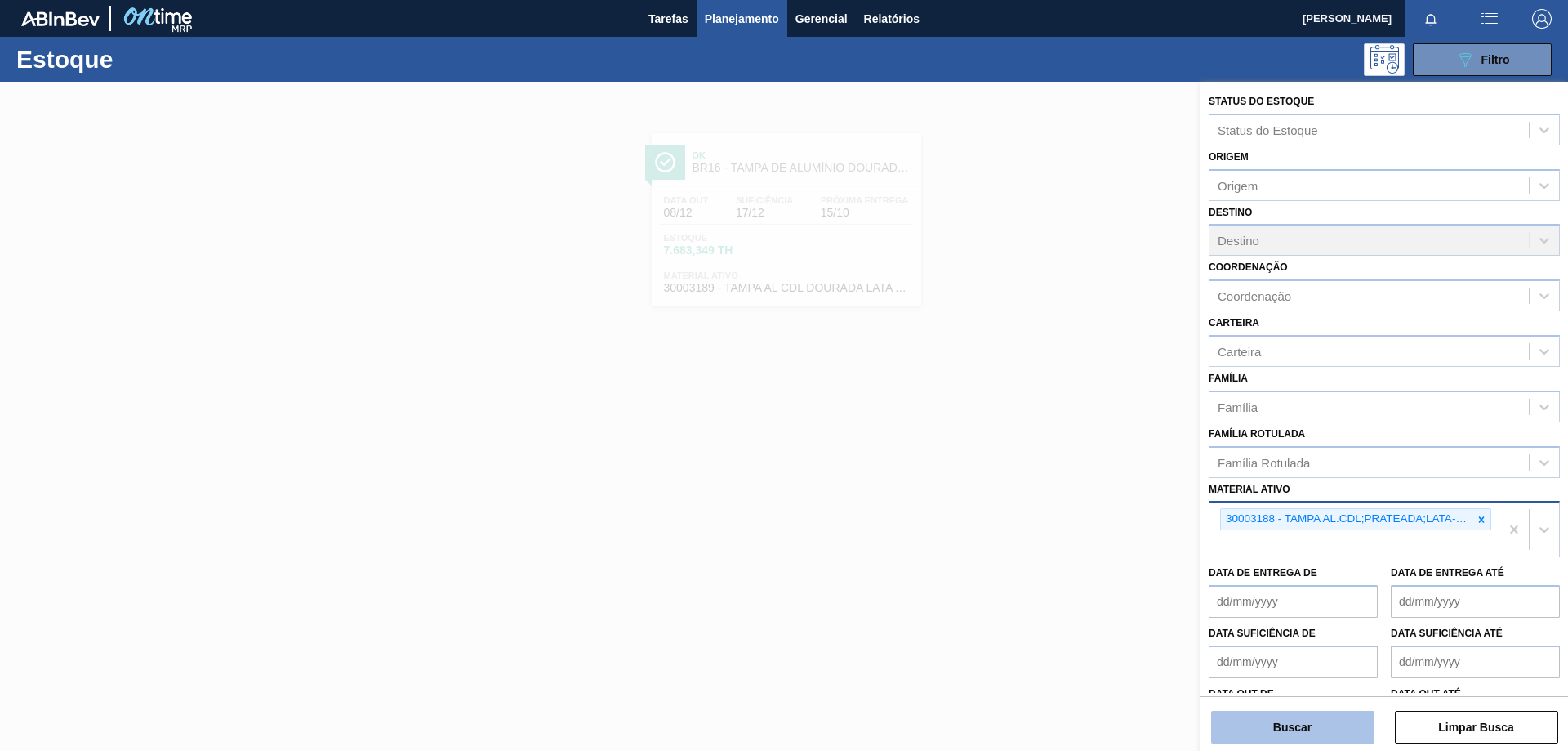
click at [1267, 730] on button "Buscar" at bounding box center [1293, 726] width 163 height 32
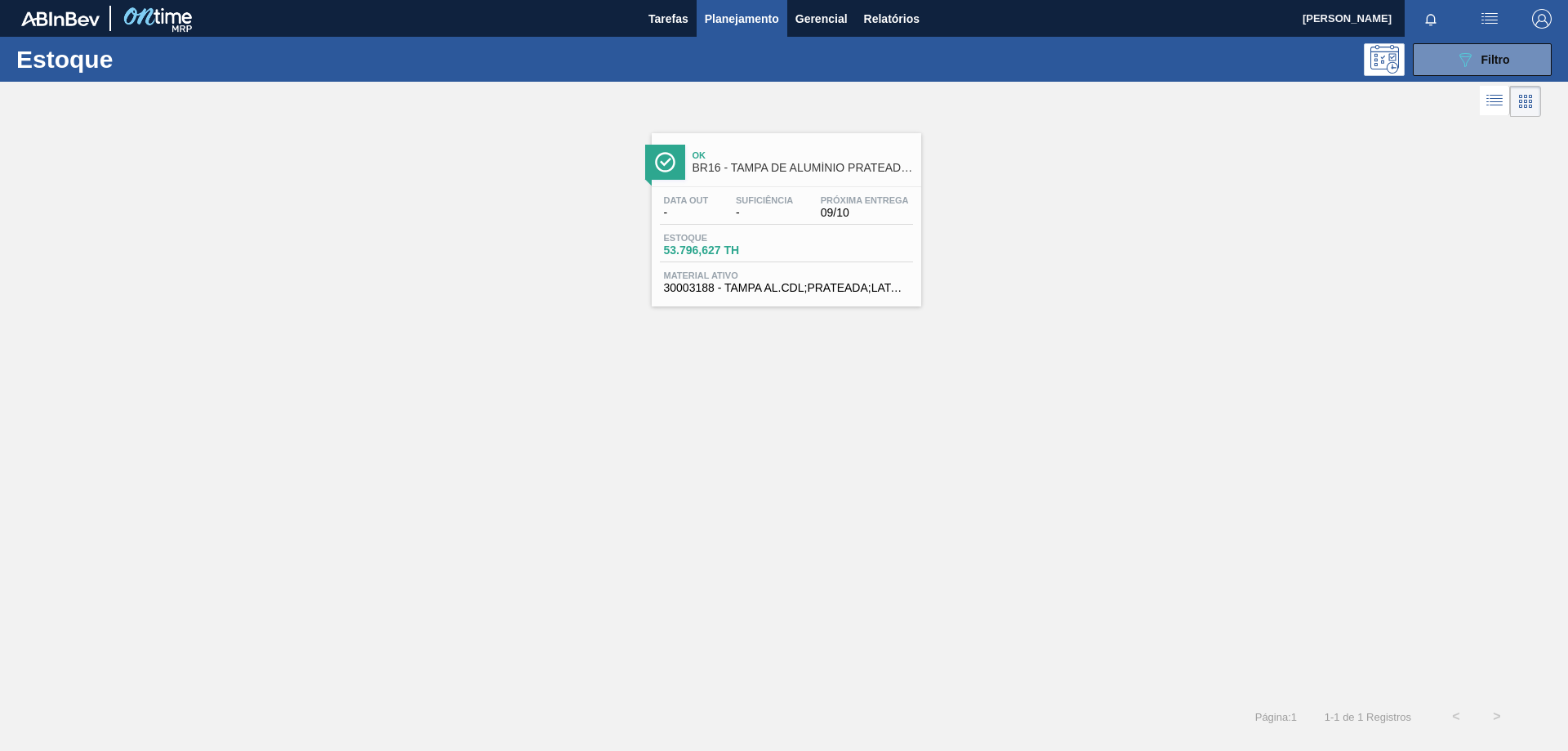
click at [879, 249] on div "Estoque 53.796,627 TH" at bounding box center [786, 248] width 253 height 29
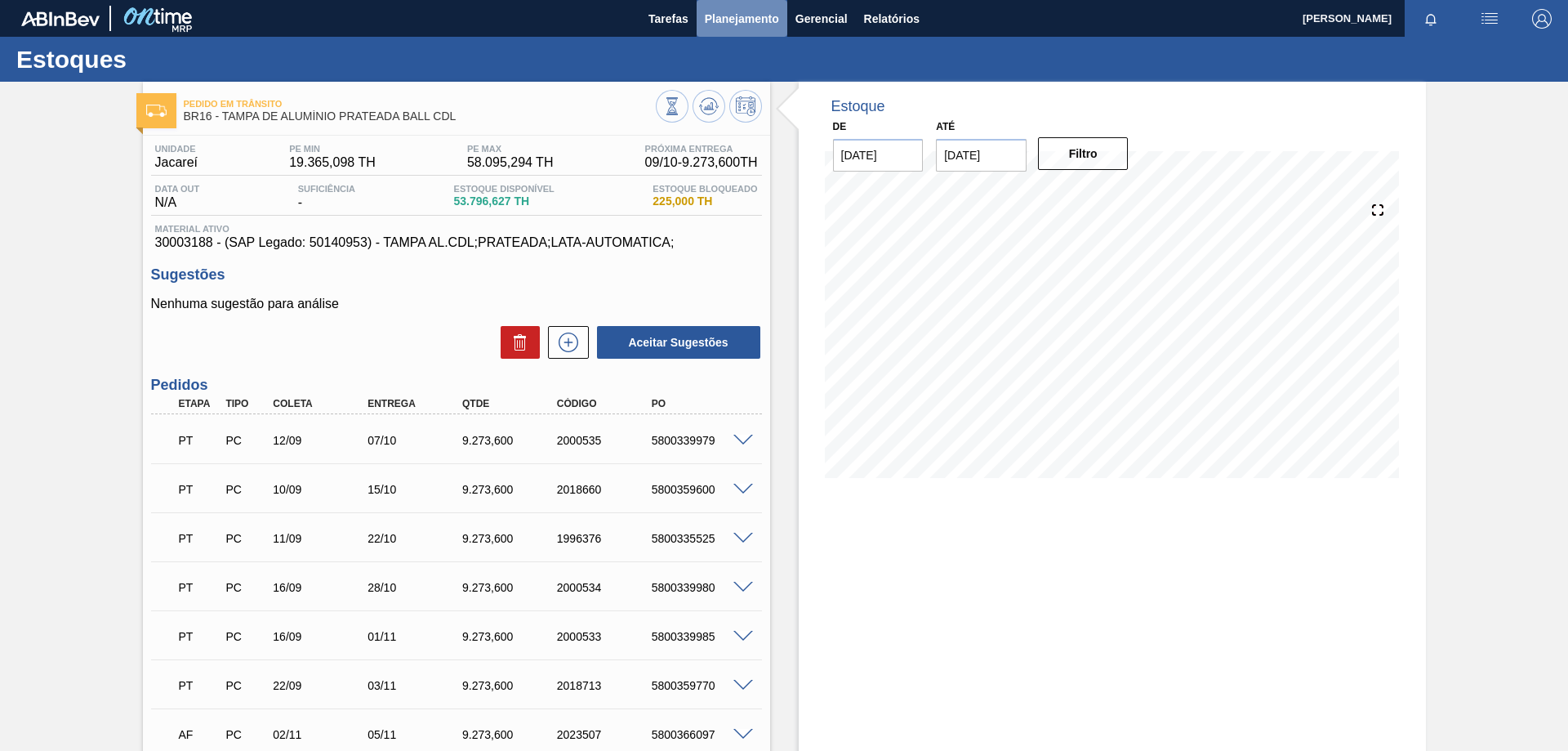
click at [752, 23] on span "Planejamento" at bounding box center [742, 18] width 75 height 19
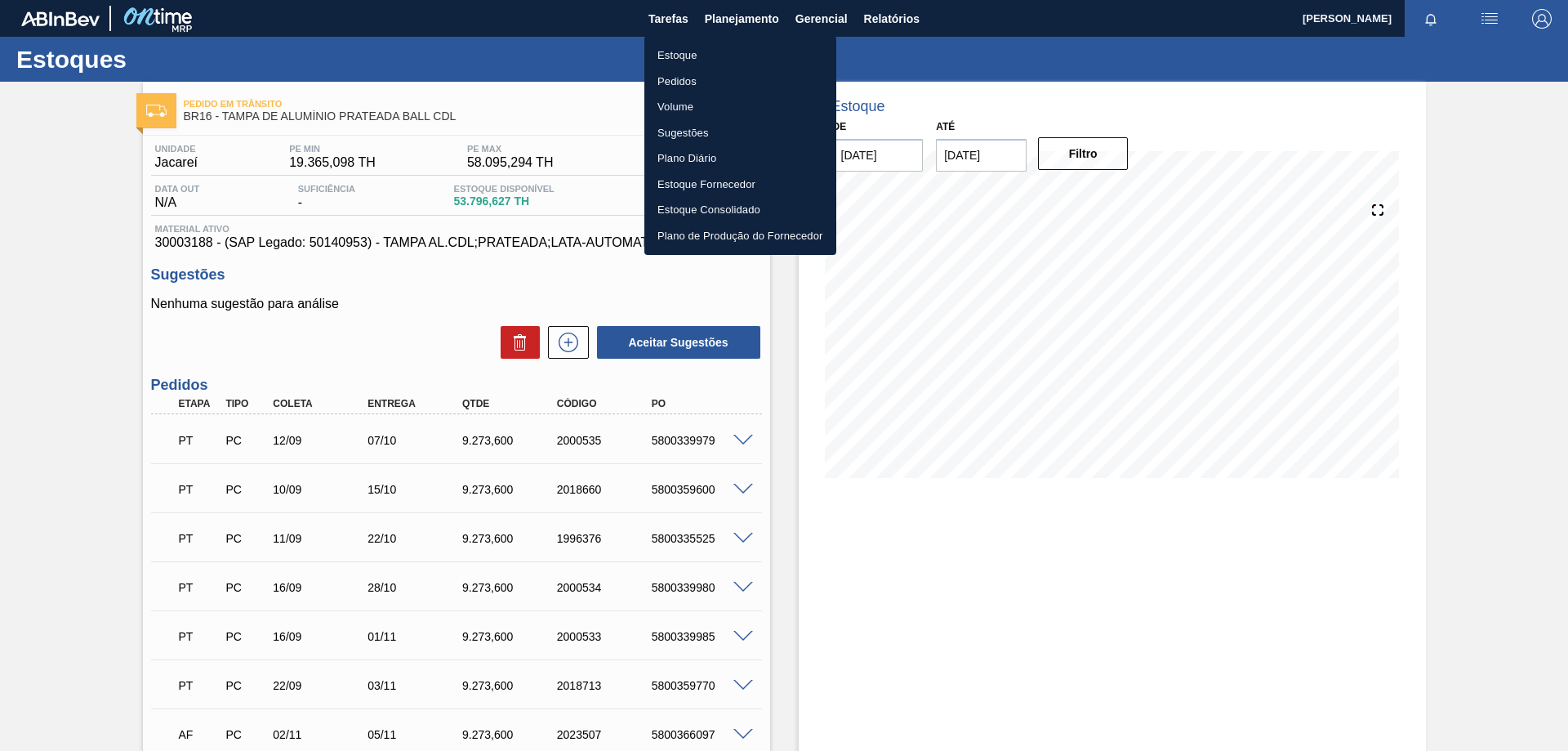
click at [588, 267] on div at bounding box center [784, 375] width 1568 height 751
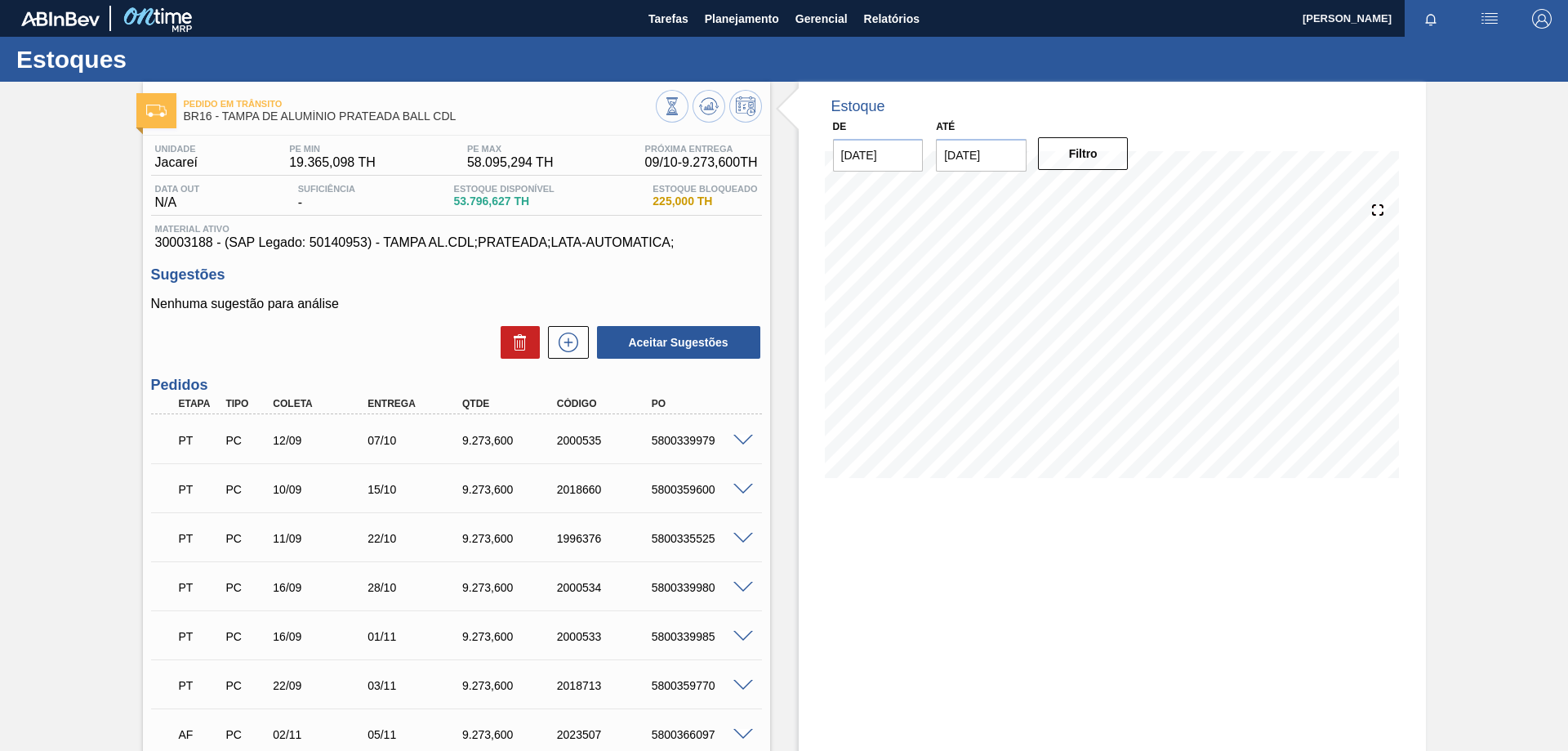
click at [985, 649] on div "Estoque De [DATE] Até [DATE] Filtro 11/10 Projeção de Estoque 57,212.13 [DOMAIN…" at bounding box center [1112, 757] width 627 height 1349
